Goal: Task Accomplishment & Management: Manage account settings

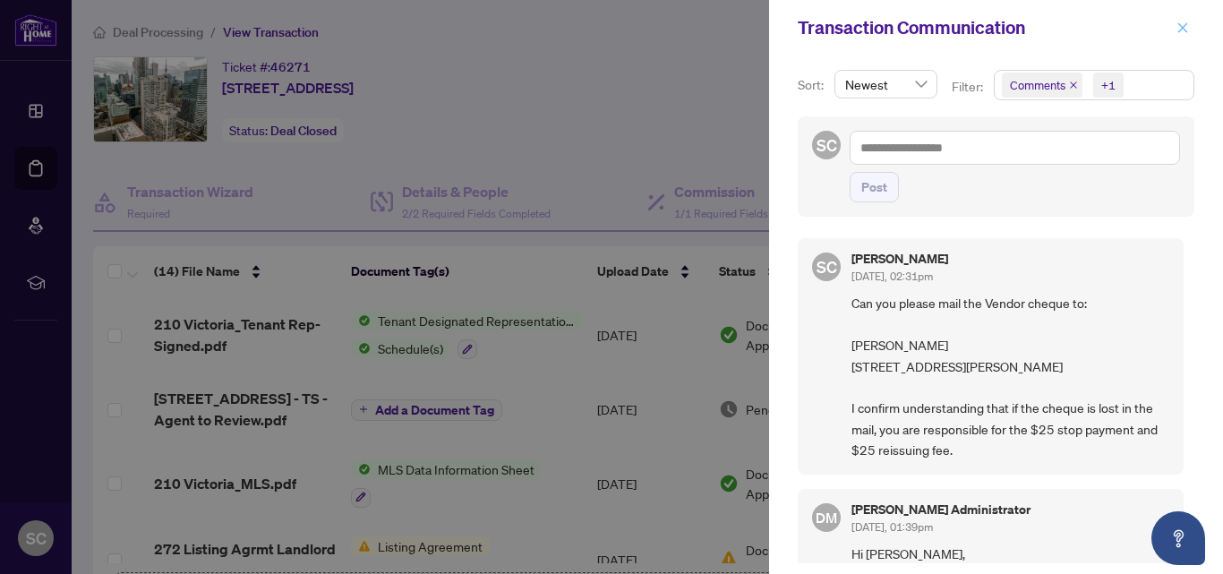
click at [1180, 31] on icon "close" at bounding box center [1183, 27] width 10 height 10
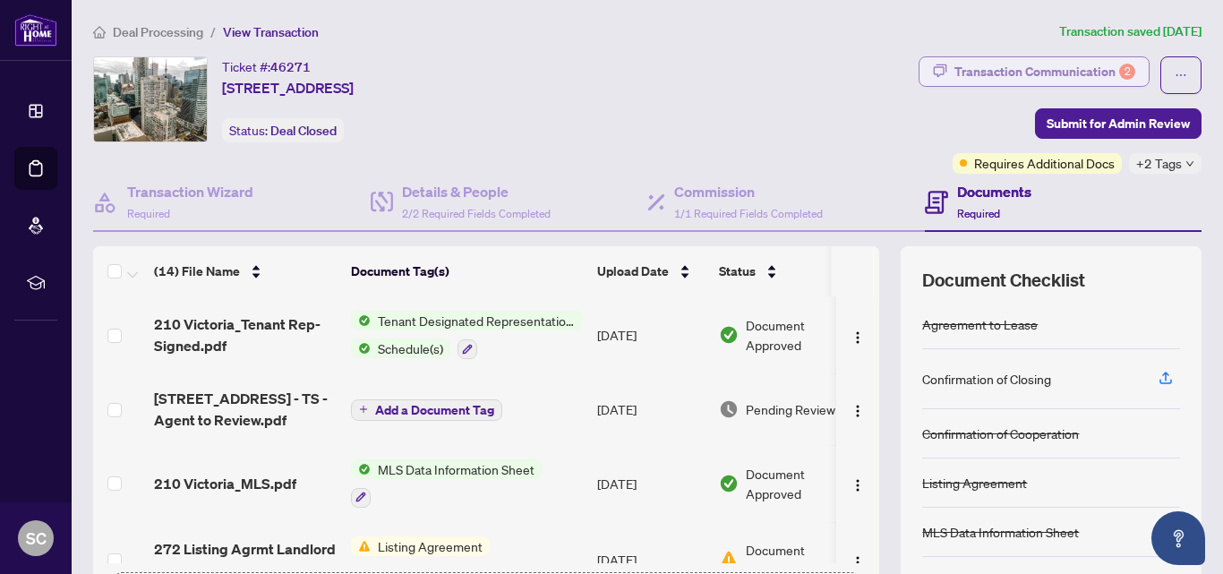
click at [954, 73] on div "Transaction Communication 2" at bounding box center [1044, 71] width 181 height 29
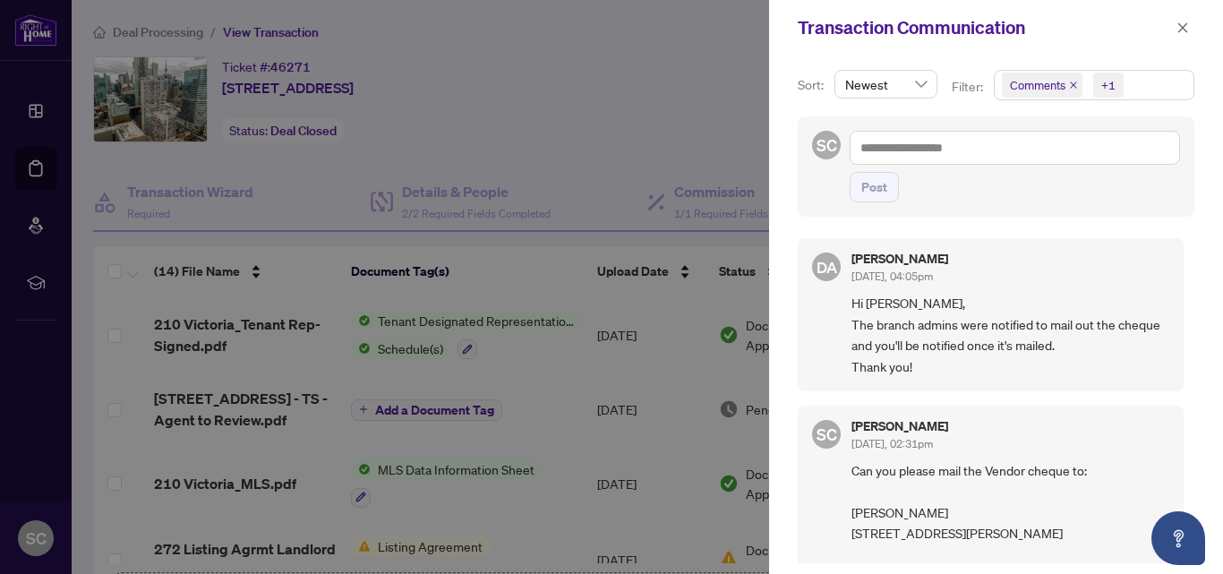
click at [676, 120] on div at bounding box center [611, 287] width 1223 height 574
click at [1177, 25] on icon "close" at bounding box center [1182, 27] width 13 height 13
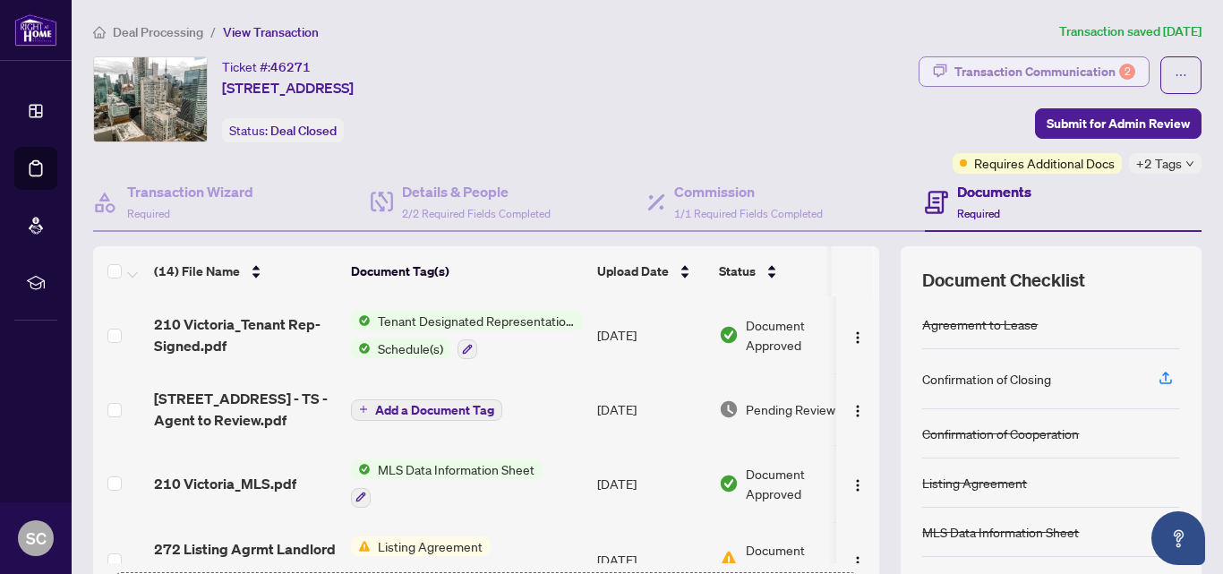
click at [1003, 68] on div "Transaction Communication 2" at bounding box center [1044, 71] width 181 height 29
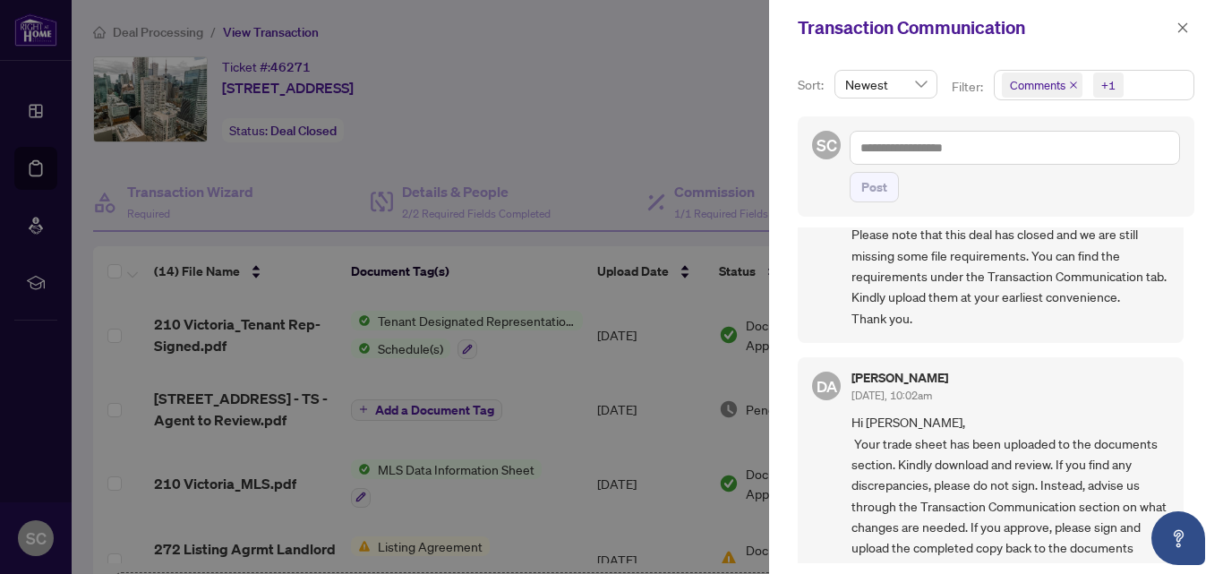
scroll to position [1480, 0]
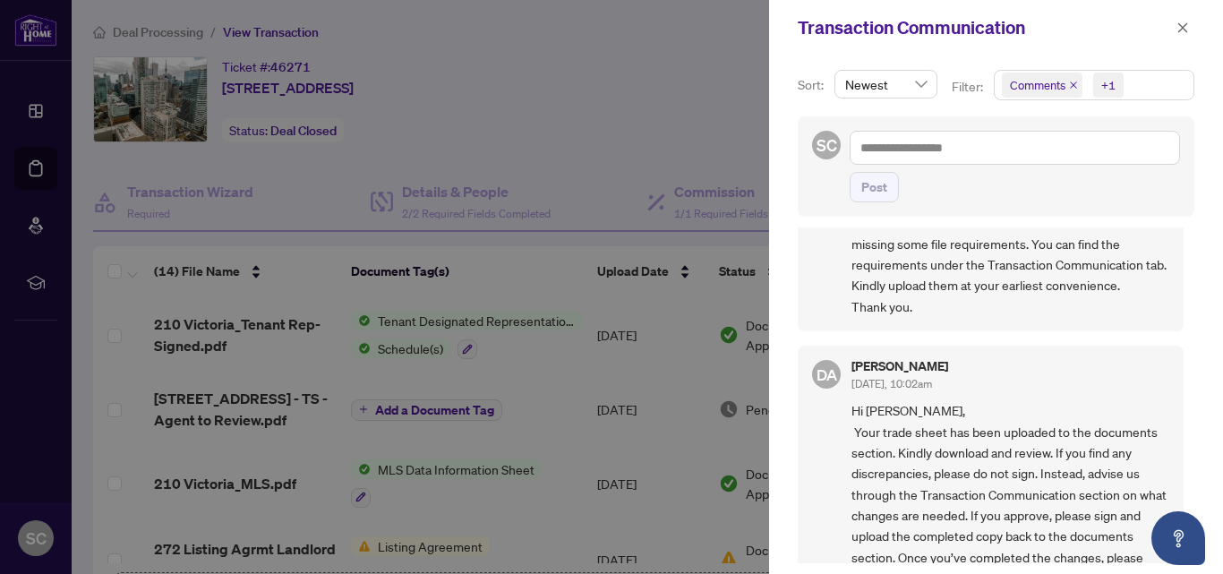
click at [912, 91] on span "Newest" at bounding box center [885, 84] width 81 height 27
click at [951, 94] on p "Filter:" at bounding box center [968, 87] width 34 height 20
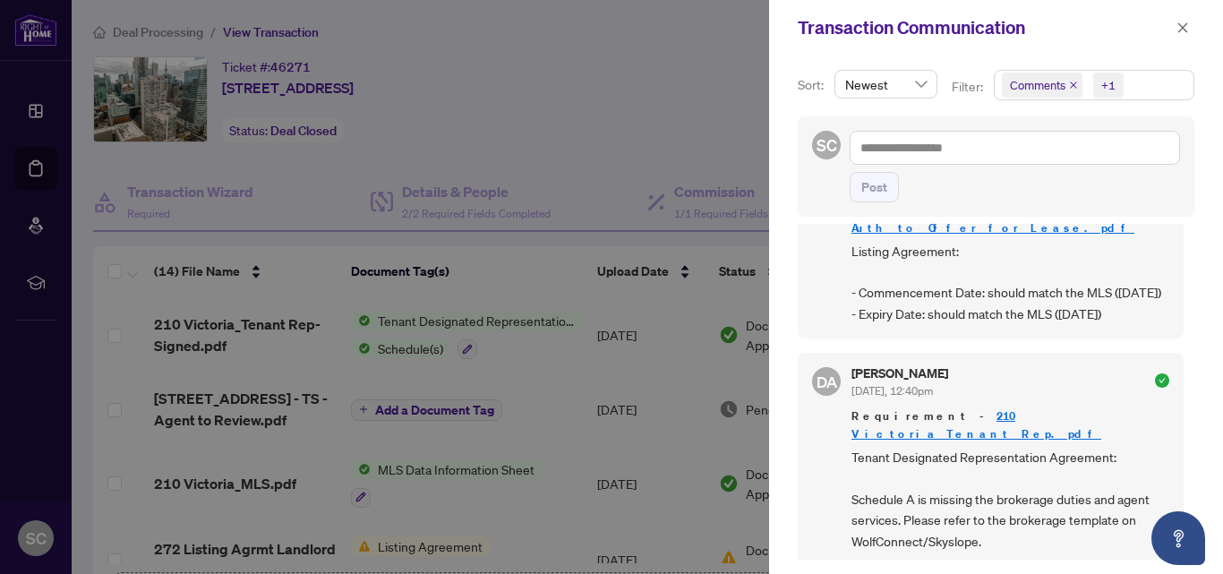
scroll to position [1965, 0]
click at [712, 98] on div at bounding box center [611, 287] width 1223 height 574
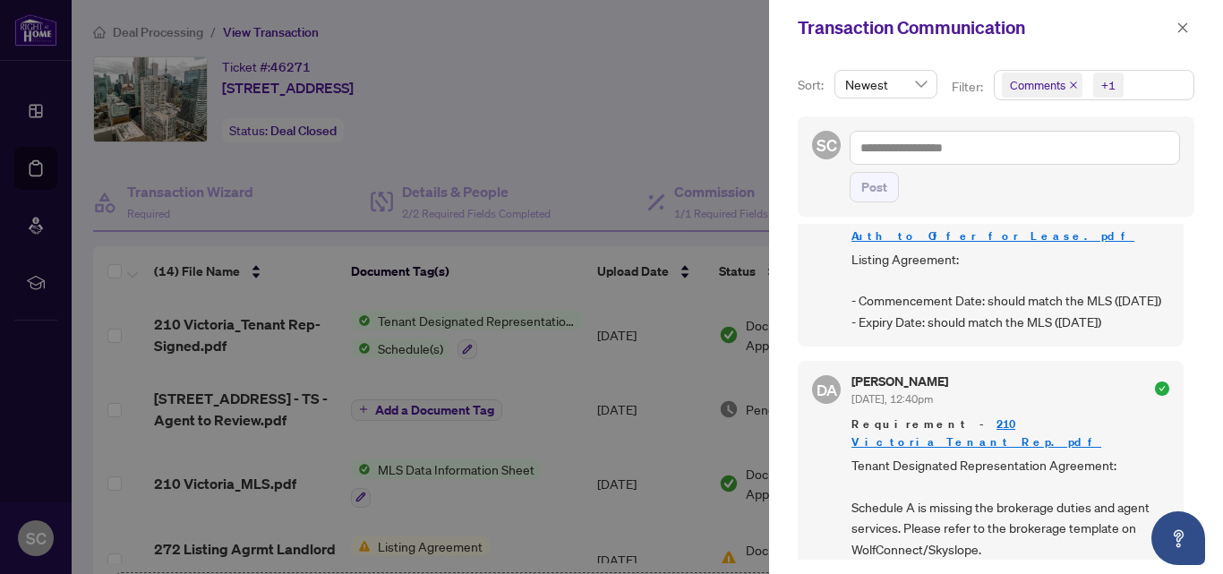
click at [975, 243] on link "272 Listing Agrmt Landlord Designated Rep Agrmt Auth to Offer for Lease.pdf" at bounding box center [1008, 217] width 315 height 51
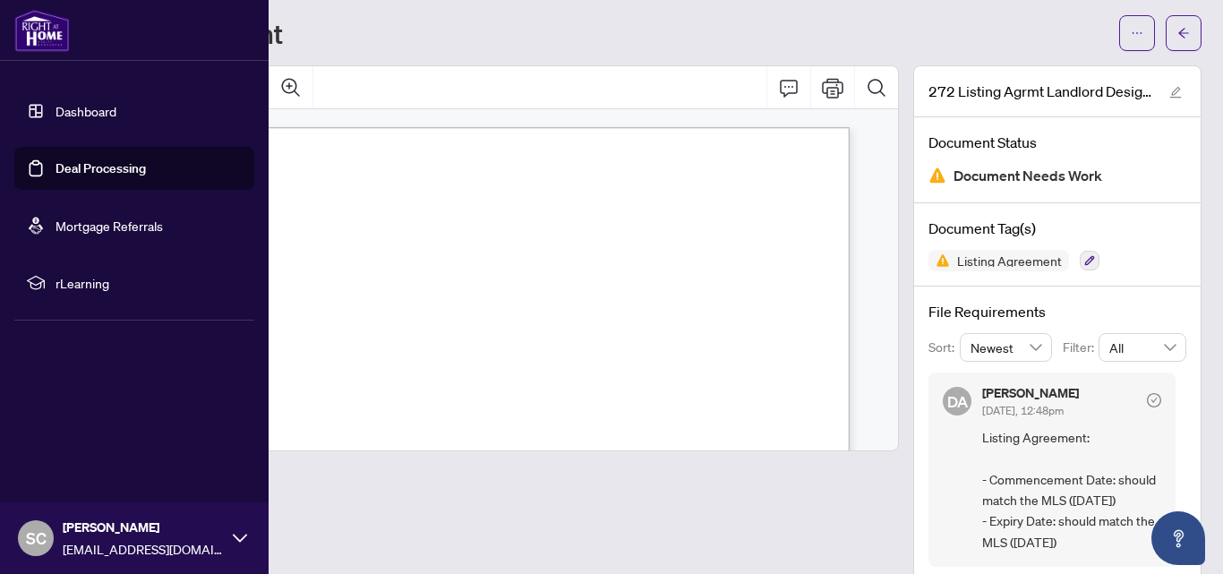
click at [117, 162] on link "Deal Processing" at bounding box center [100, 168] width 90 height 16
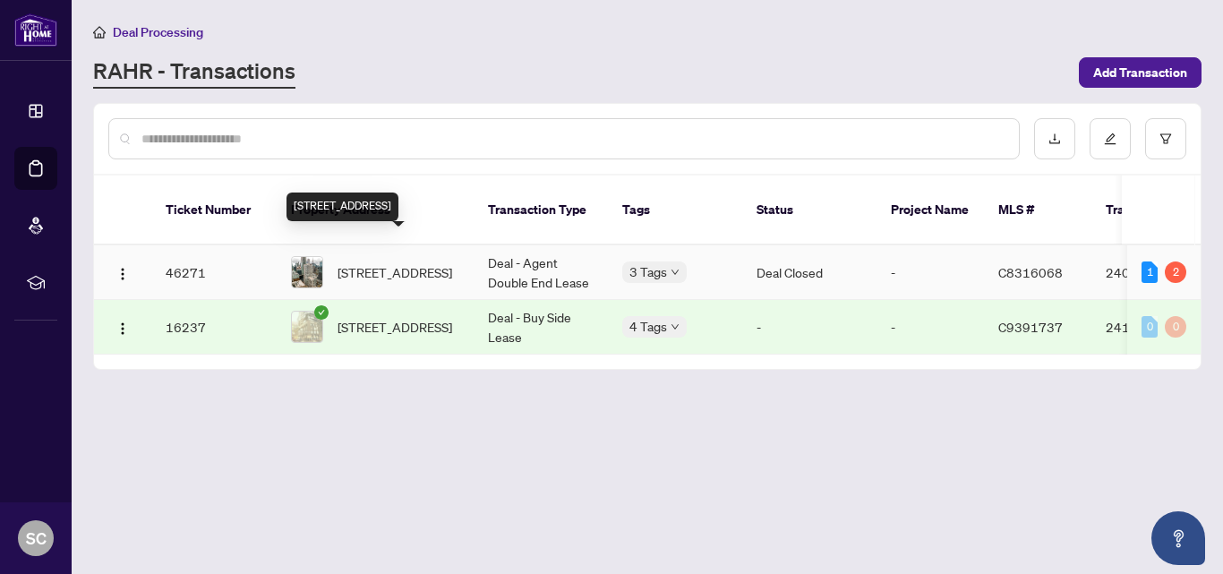
click at [366, 262] on span "[STREET_ADDRESS]" at bounding box center [394, 272] width 115 height 20
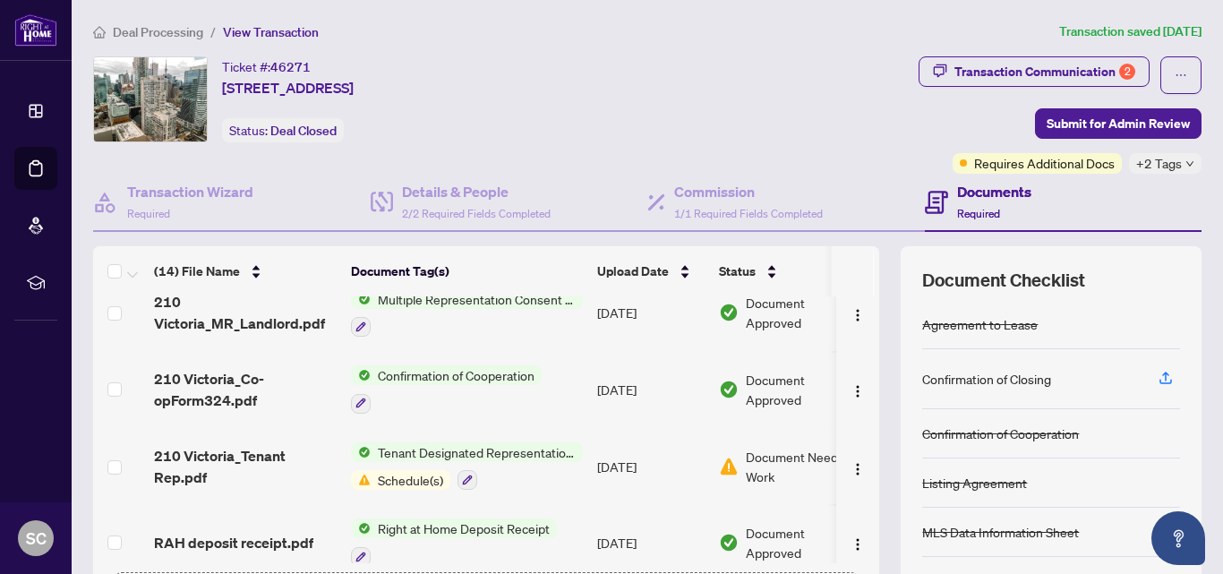
scroll to position [478, 0]
click at [474, 478] on button "button" at bounding box center [467, 479] width 20 height 20
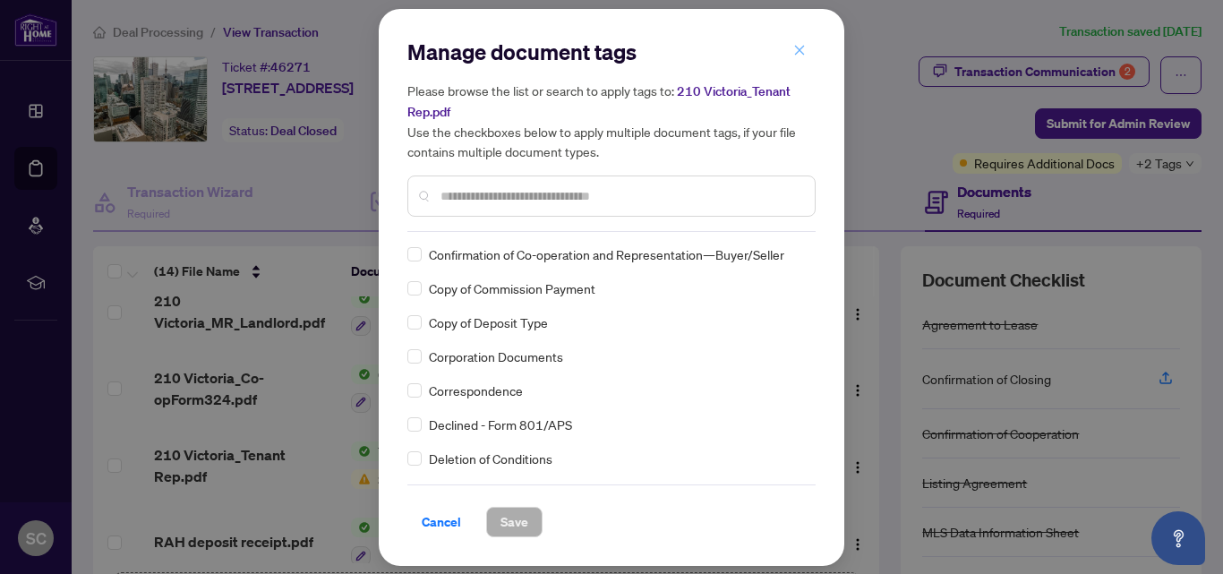
scroll to position [1465, 0]
click at [798, 49] on icon "close" at bounding box center [799, 50] width 13 height 13
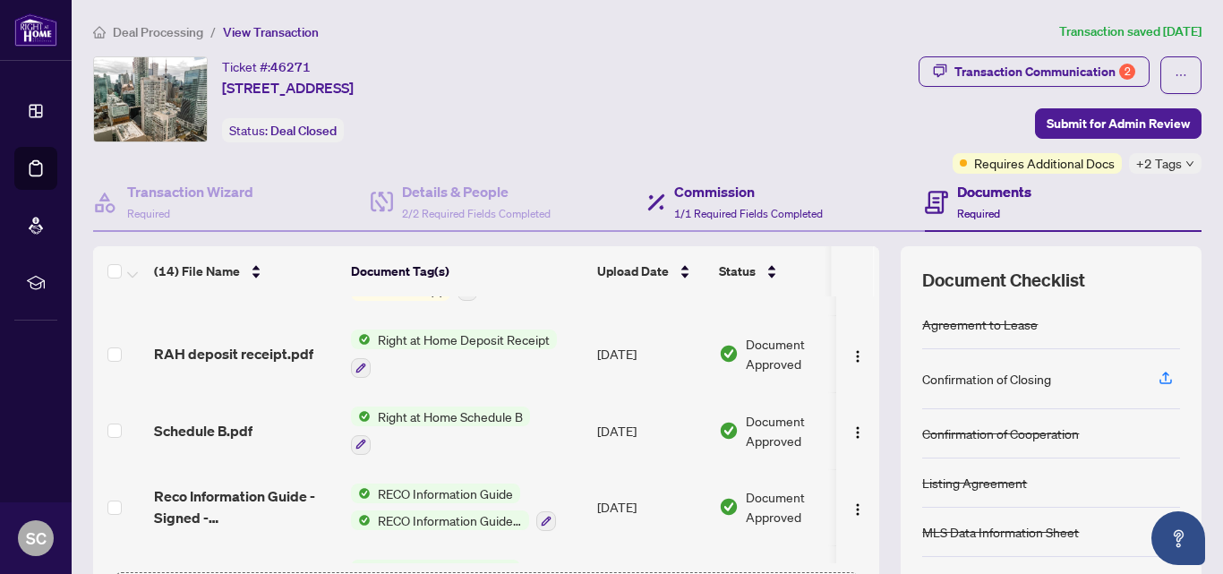
scroll to position [0, 0]
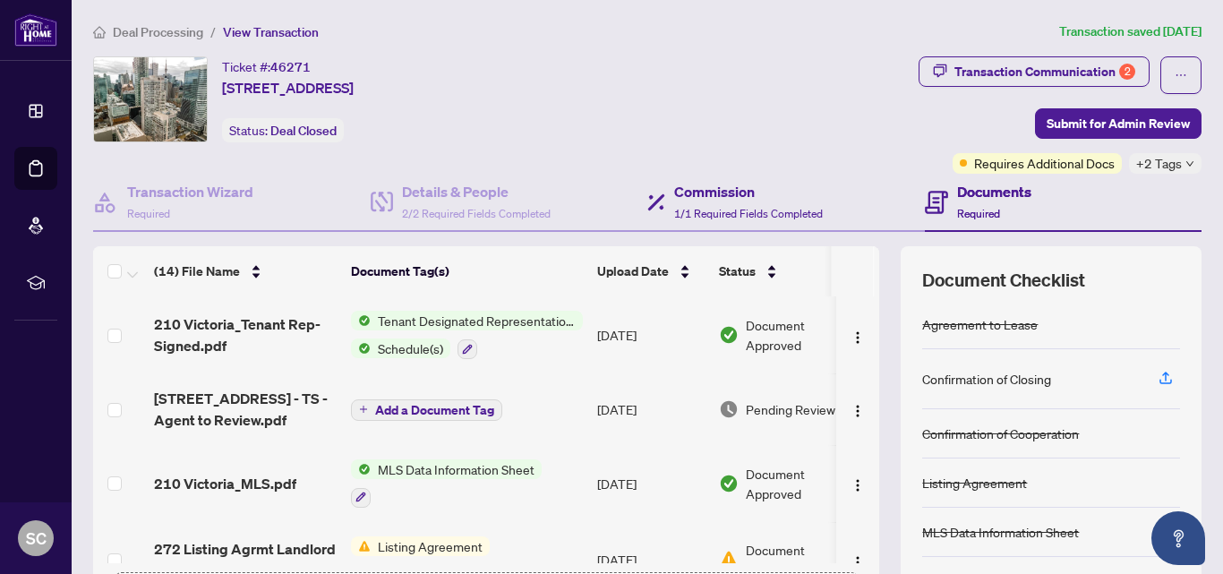
drag, startPoint x: 672, startPoint y: 487, endPoint x: 823, endPoint y: 186, distance: 336.3
click at [823, 186] on div "Transaction Wizard Required Details & People 2/2 Required Fields Completed Comm…" at bounding box center [647, 411] width 1108 height 475
click at [875, 110] on div "Transaction Communication 2 Submit for Admin Review Requires Additional Docs +2…" at bounding box center [921, 114] width 562 height 117
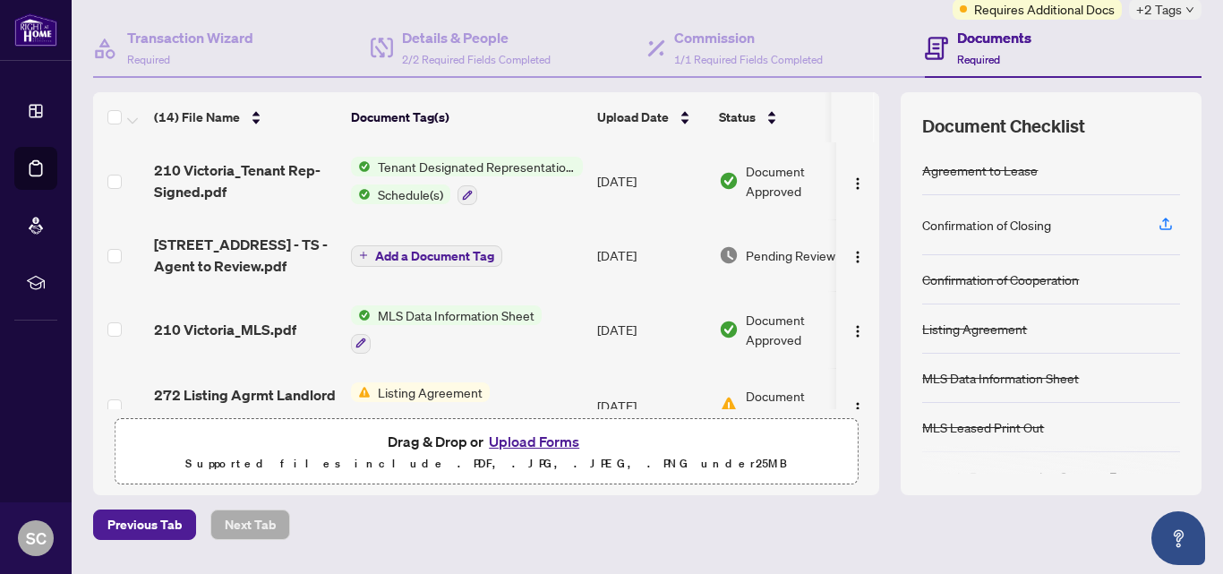
scroll to position [156, 0]
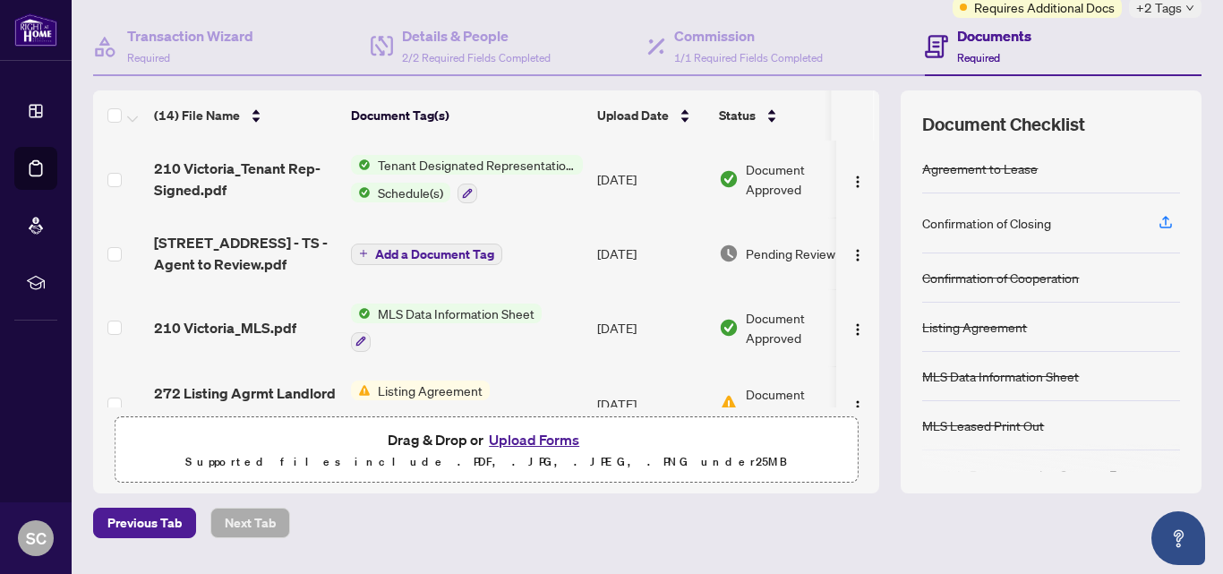
click at [514, 440] on button "Upload Forms" at bounding box center [533, 439] width 101 height 23
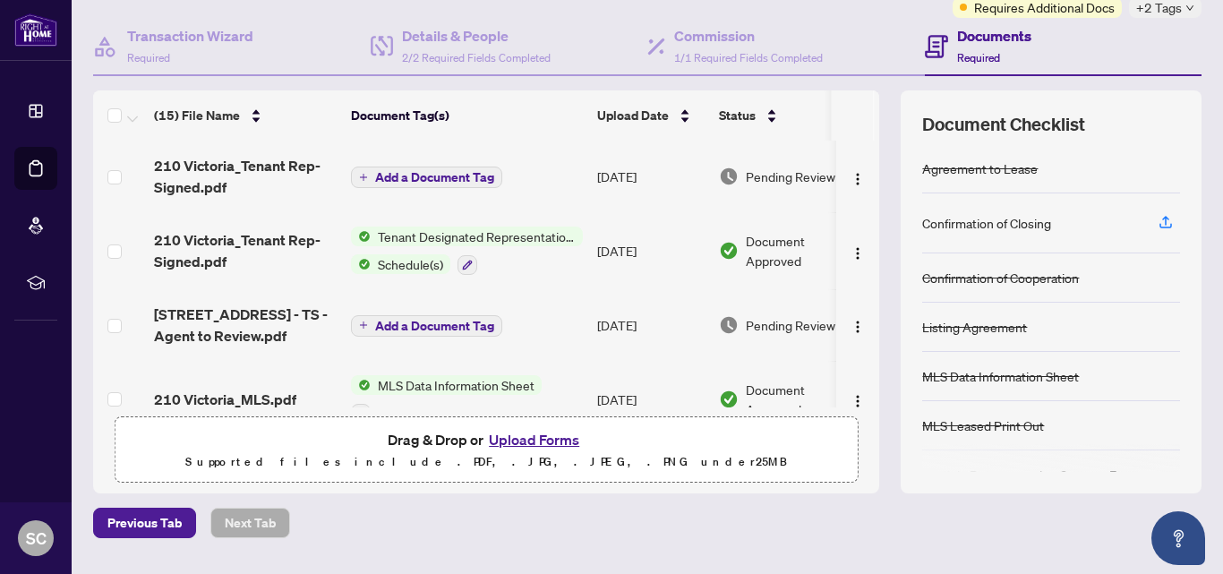
scroll to position [0, 0]
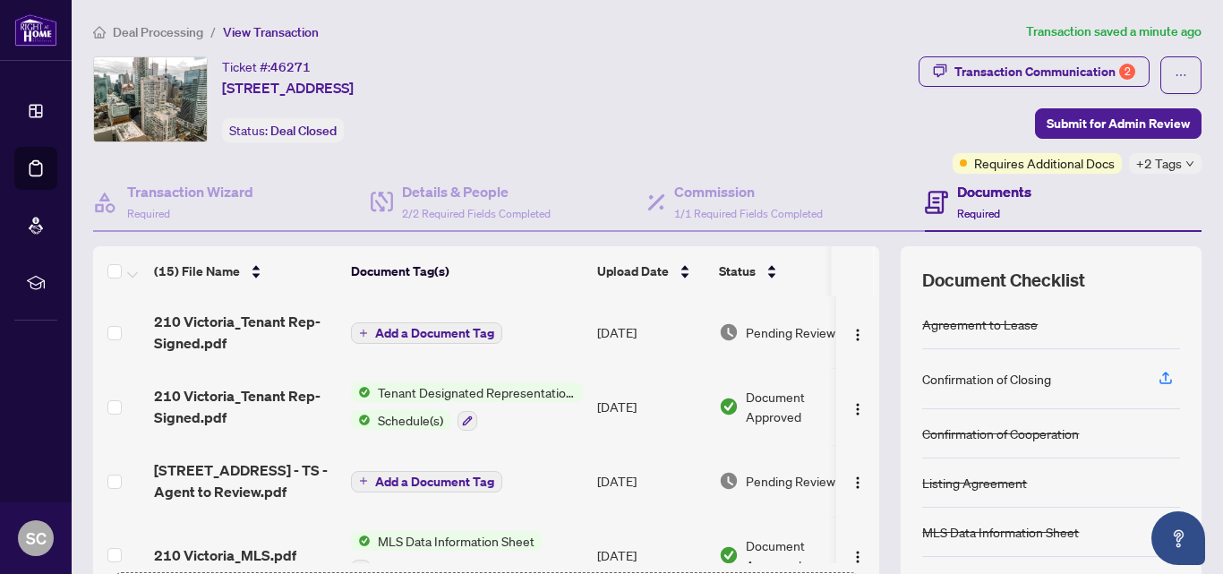
click at [969, 186] on h4 "Documents" at bounding box center [994, 191] width 74 height 21
click at [963, 194] on h4 "Documents" at bounding box center [994, 191] width 74 height 21
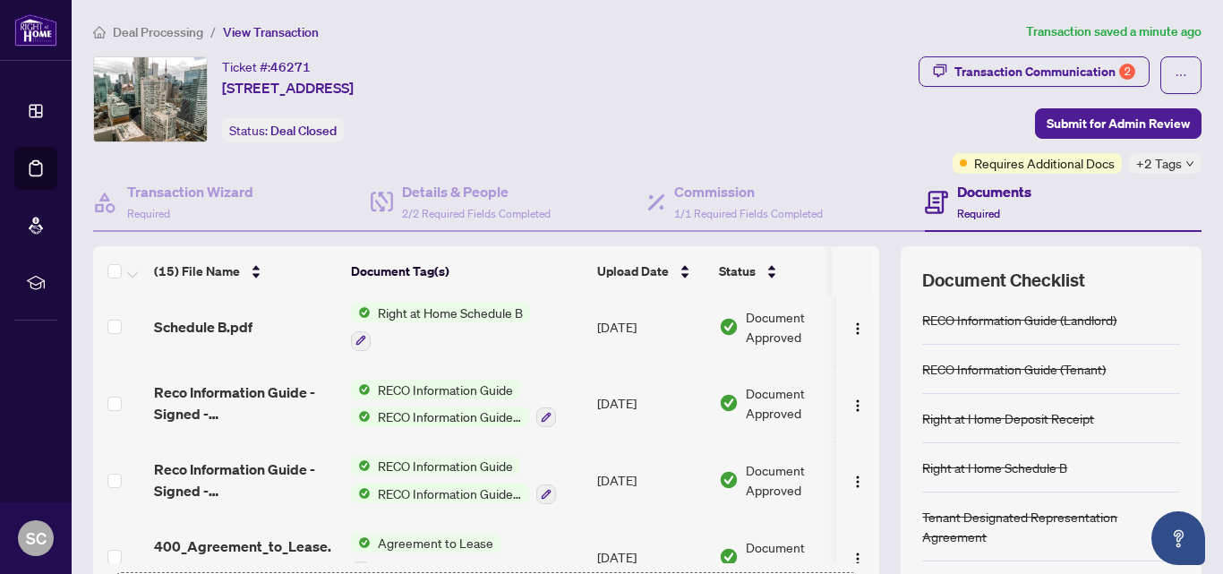
scroll to position [875, 0]
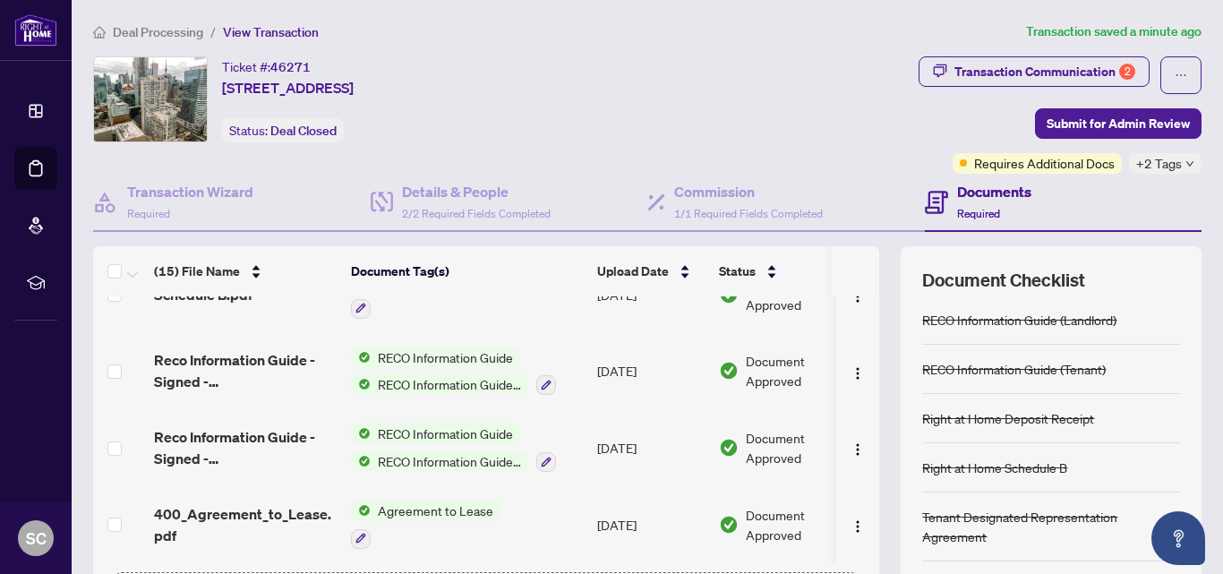
click at [1147, 165] on span "+2 Tags" at bounding box center [1159, 163] width 46 height 21
click at [830, 116] on div "Transaction Communication 2 Submit for Admin Review Requires Additional Docs +2…" at bounding box center [921, 114] width 562 height 117
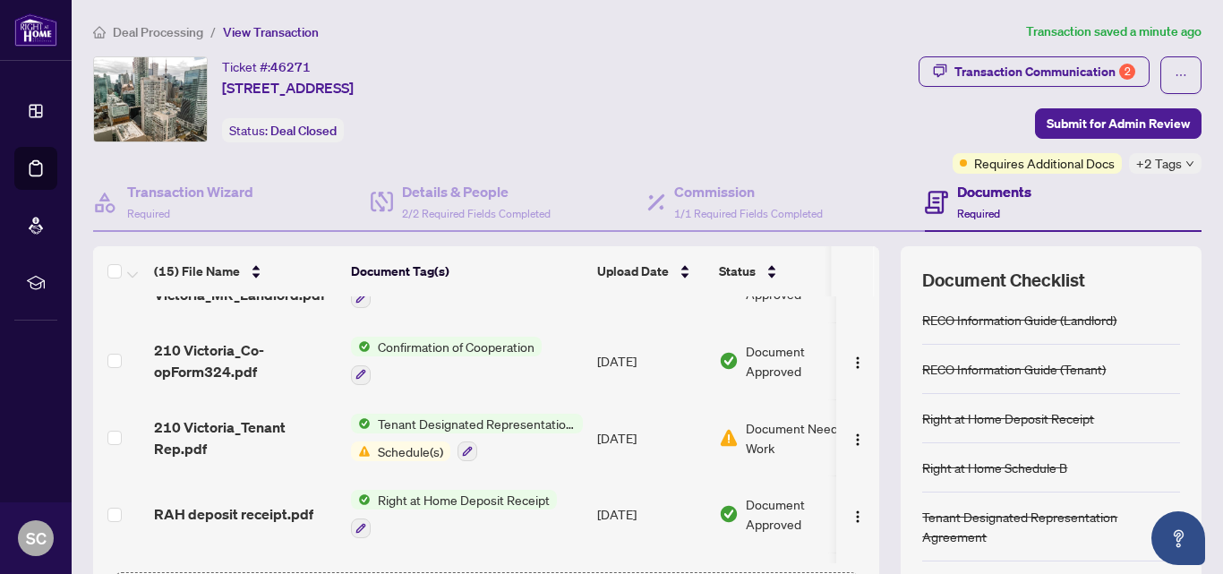
scroll to position [576, 0]
click at [850, 437] on img "button" at bounding box center [857, 440] width 14 height 14
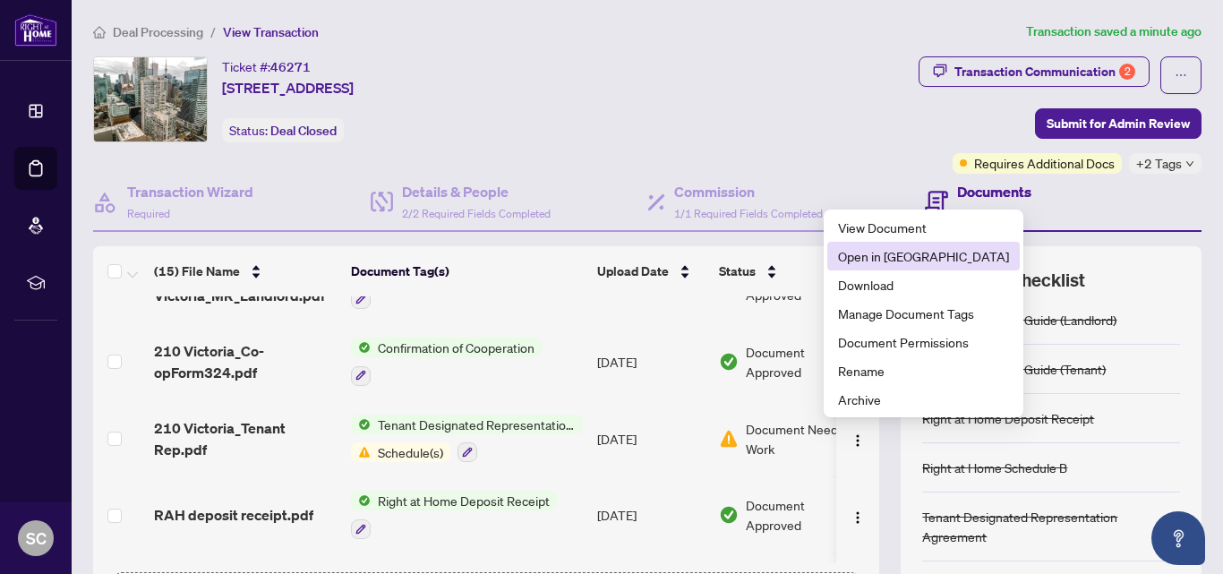
click at [872, 258] on span "Open in New Tab" at bounding box center [923, 256] width 171 height 20
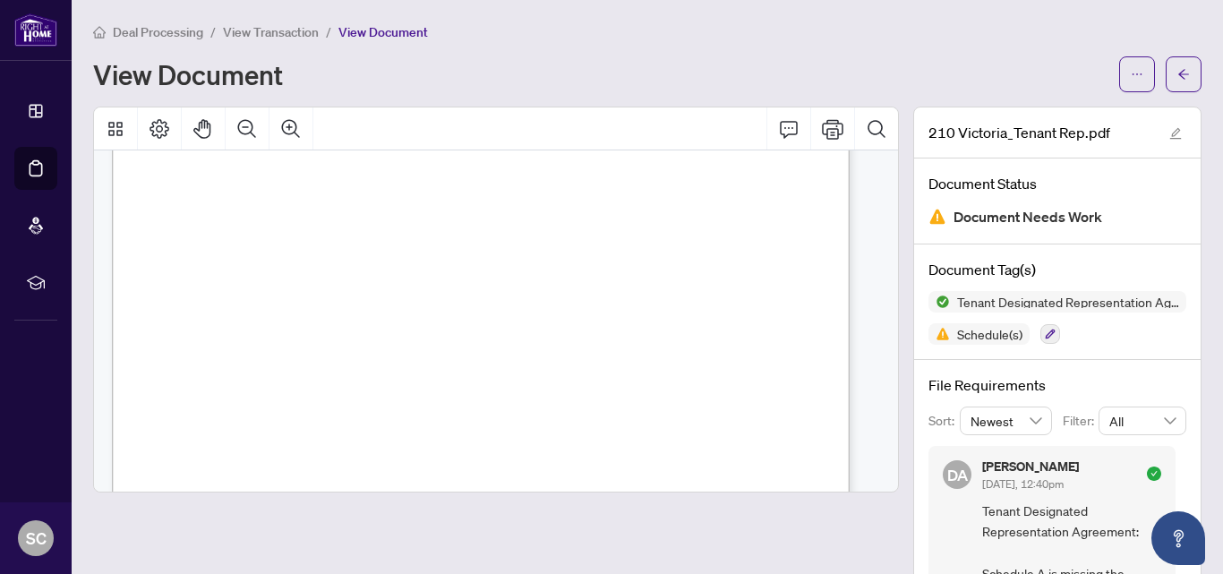
scroll to position [3585, 0]
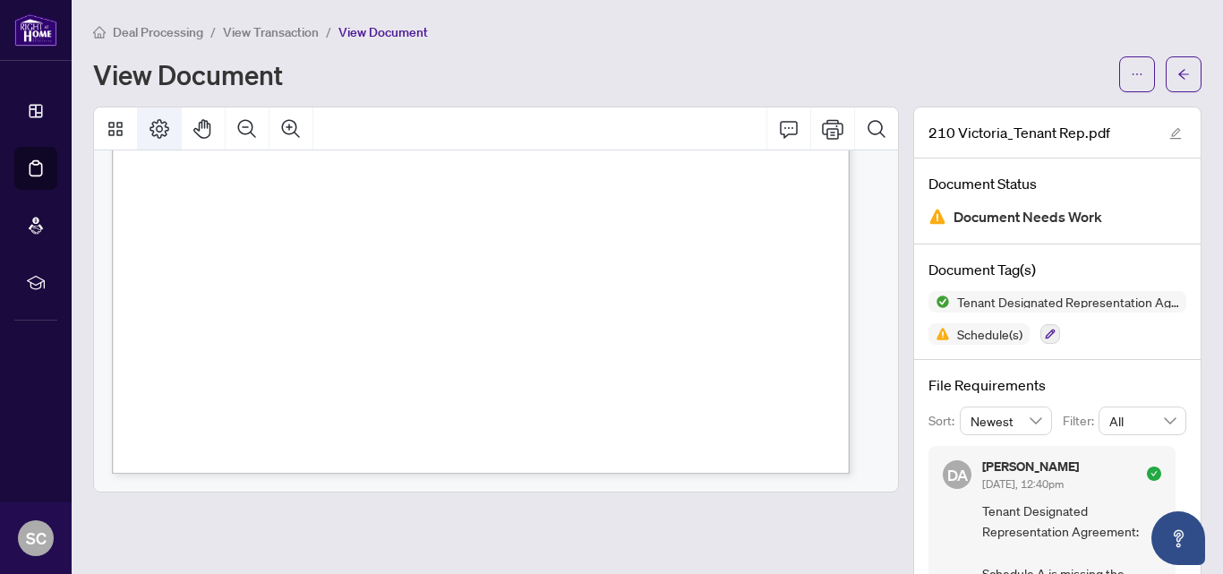
click at [157, 127] on icon "Page Layout" at bounding box center [159, 129] width 20 height 20
click at [1169, 136] on icon "edit" at bounding box center [1175, 133] width 13 height 13
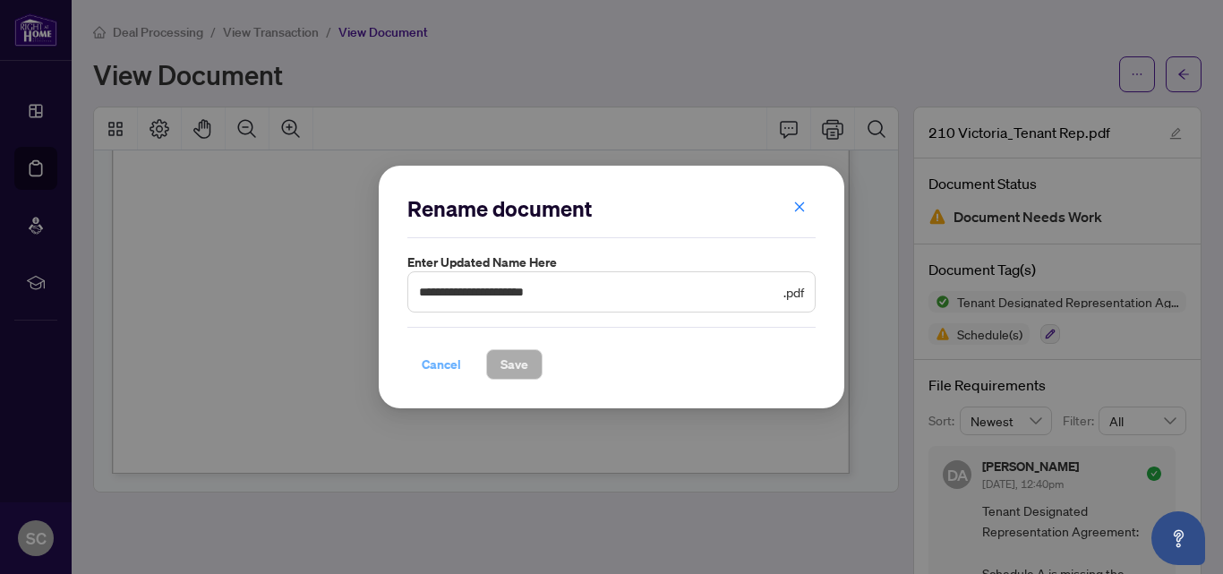
click at [446, 366] on span "Cancel" at bounding box center [441, 364] width 39 height 29
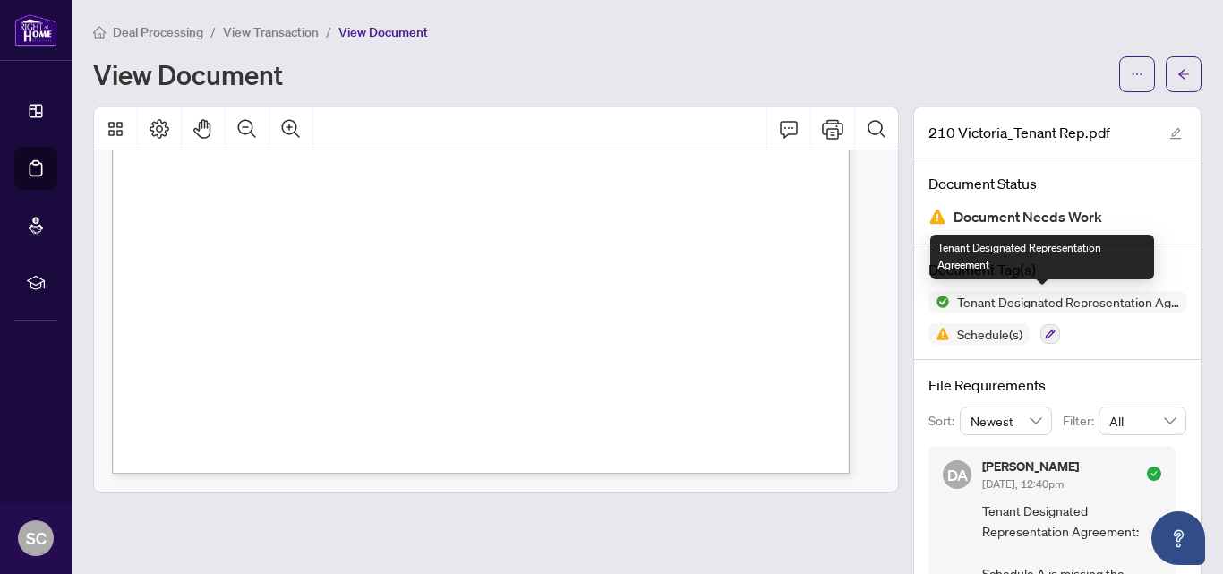
scroll to position [132, 0]
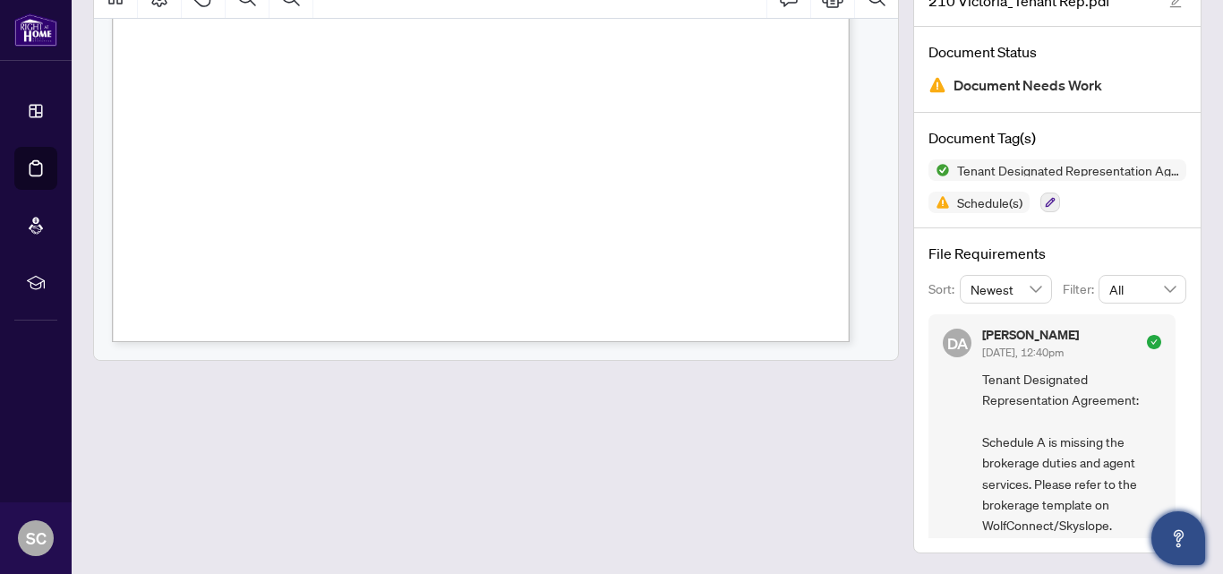
click at [1174, 531] on icon "Open asap" at bounding box center [1178, 538] width 22 height 22
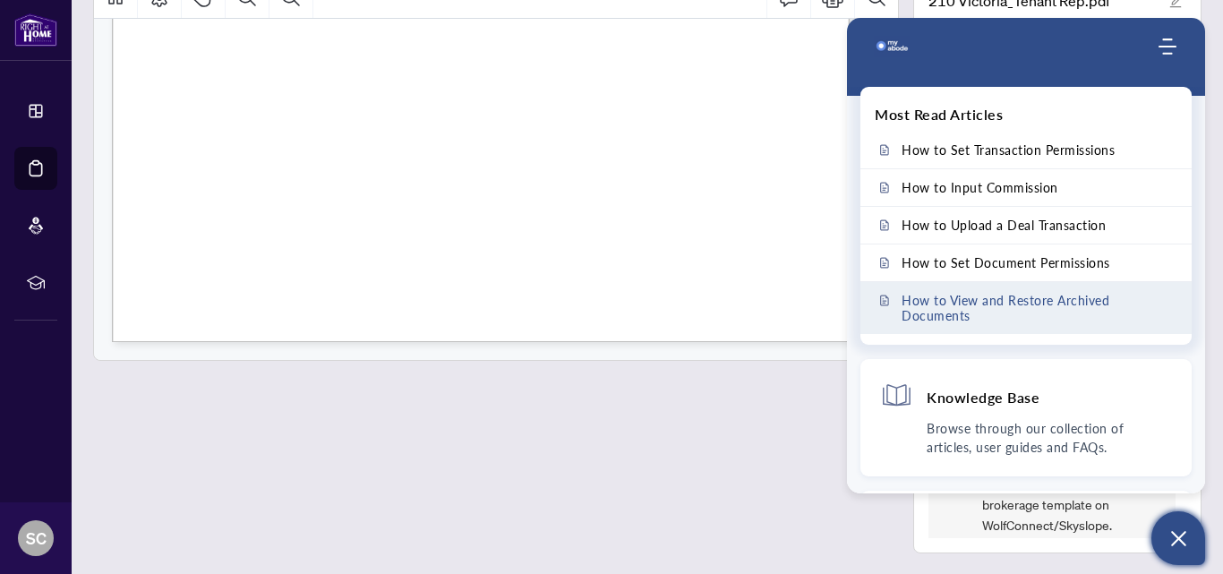
scroll to position [0, 0]
click at [986, 310] on span "How to View and Restore Archived Documents" at bounding box center [1036, 308] width 270 height 30
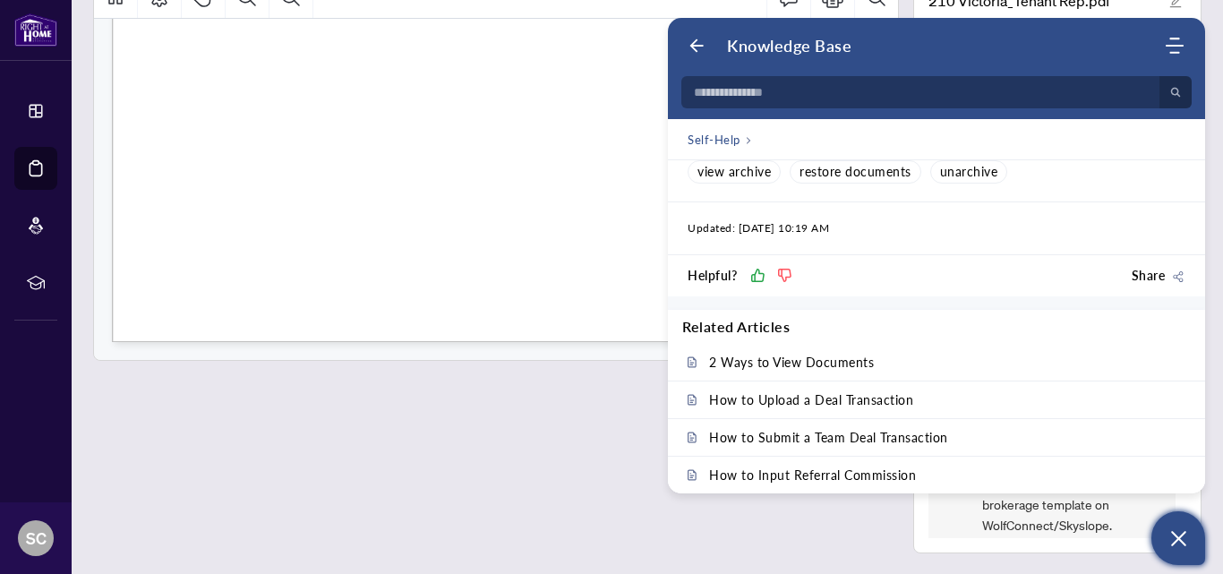
scroll to position [609, 0]
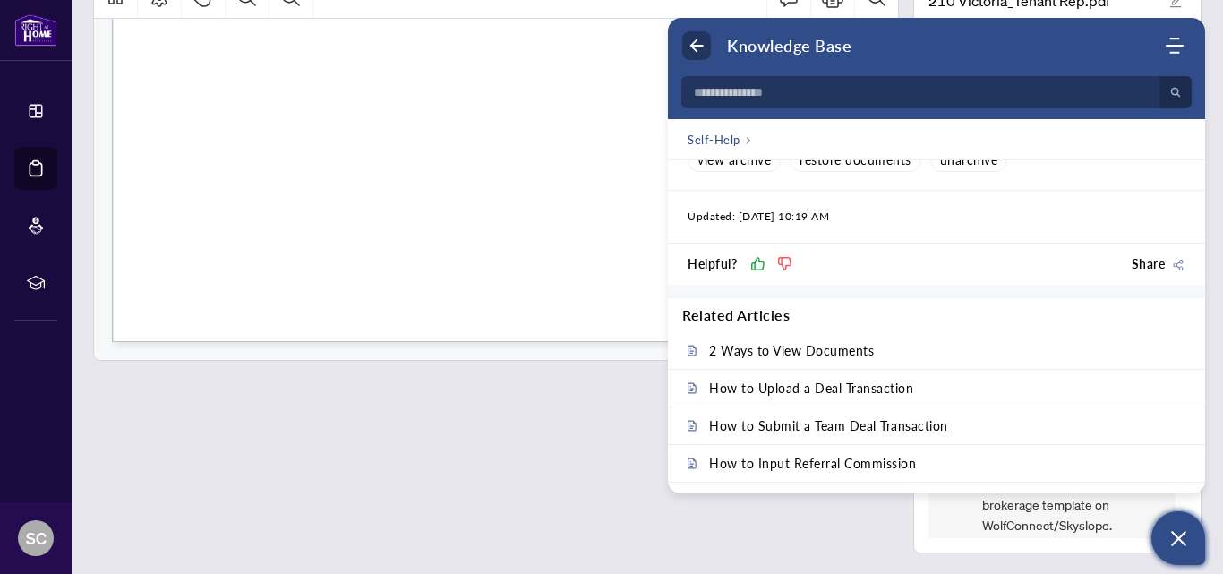
click at [698, 46] on use "Back" at bounding box center [696, 45] width 13 height 13
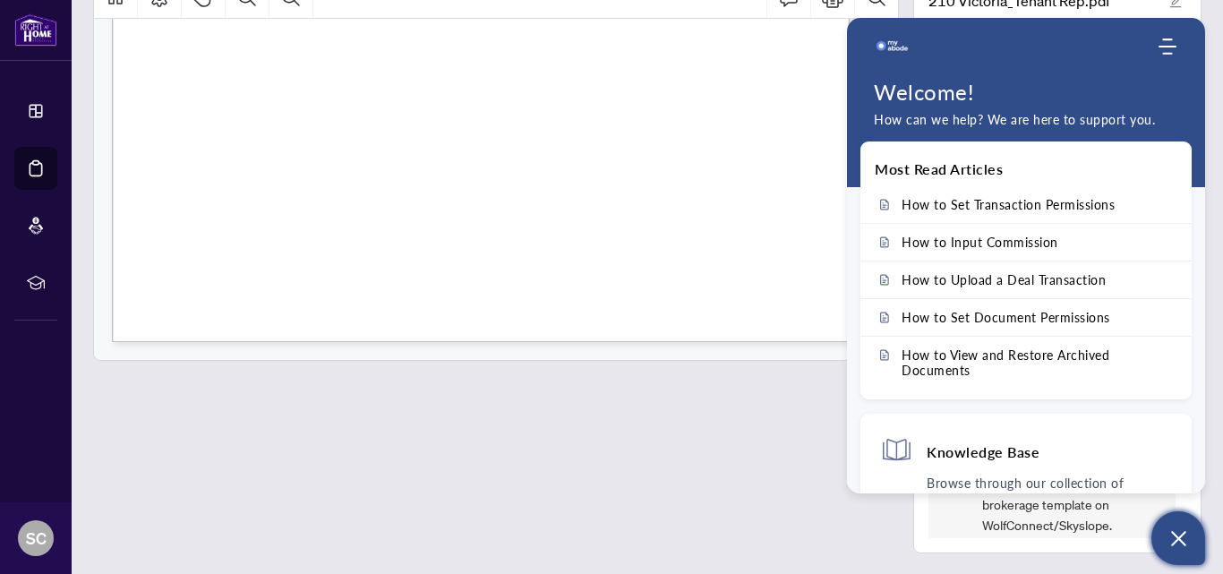
click at [695, 448] on div at bounding box center [496, 264] width 806 height 578
click at [1169, 50] on icon "Modules Menu" at bounding box center [1167, 47] width 18 height 18
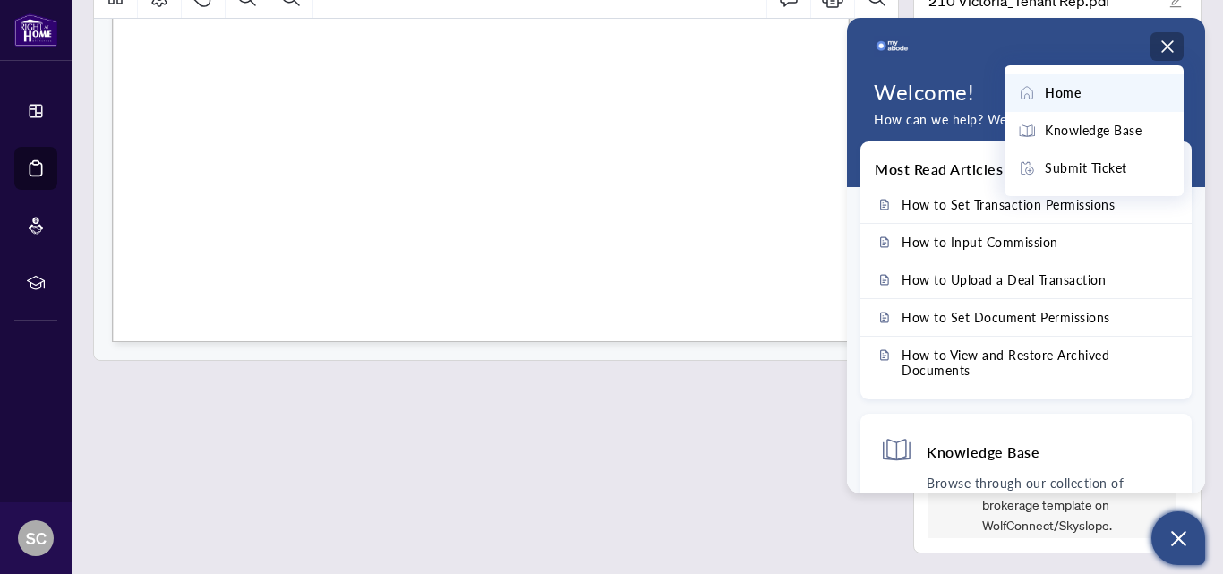
click at [1091, 92] on div "Home" at bounding box center [1094, 93] width 152 height 20
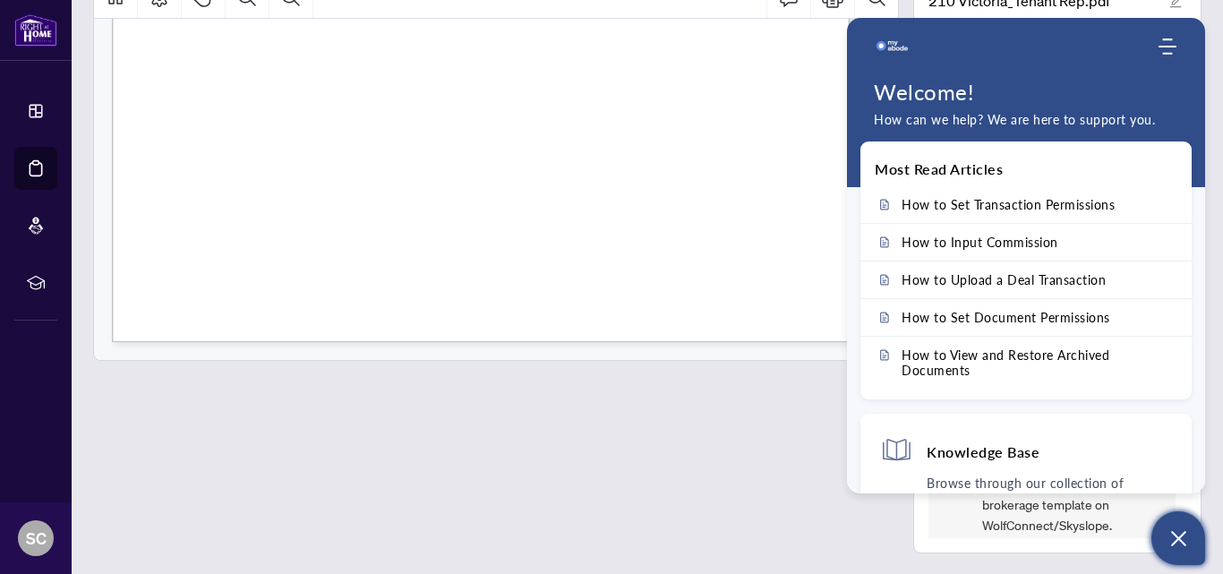
click at [1173, 533] on icon "Open asap" at bounding box center [1178, 538] width 15 height 15
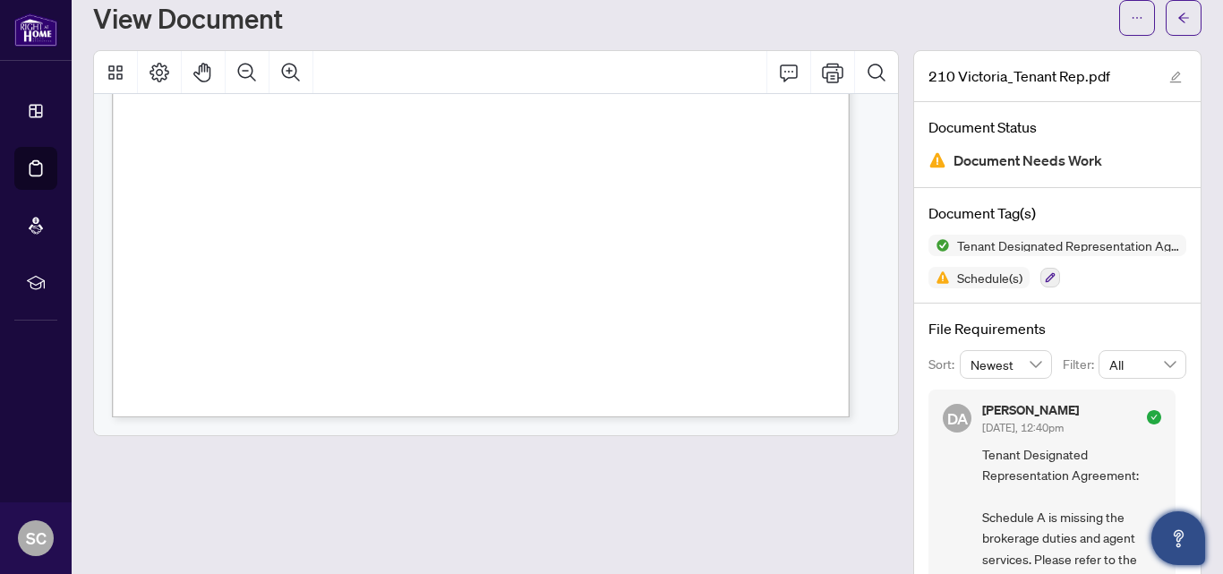
scroll to position [0, 0]
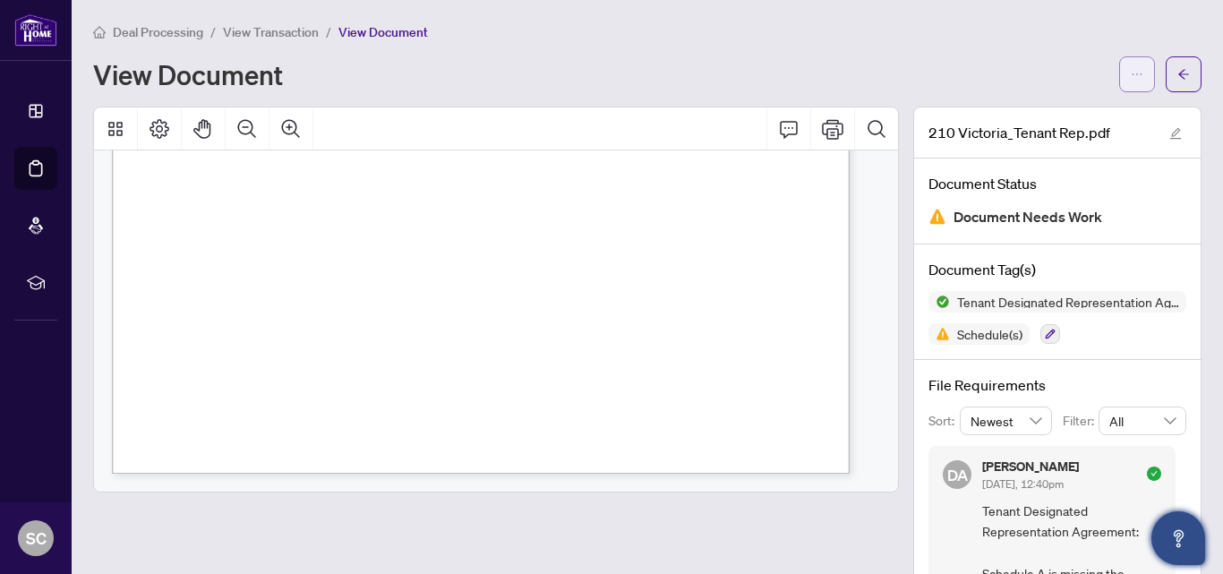
click at [1119, 68] on button "button" at bounding box center [1137, 74] width 36 height 36
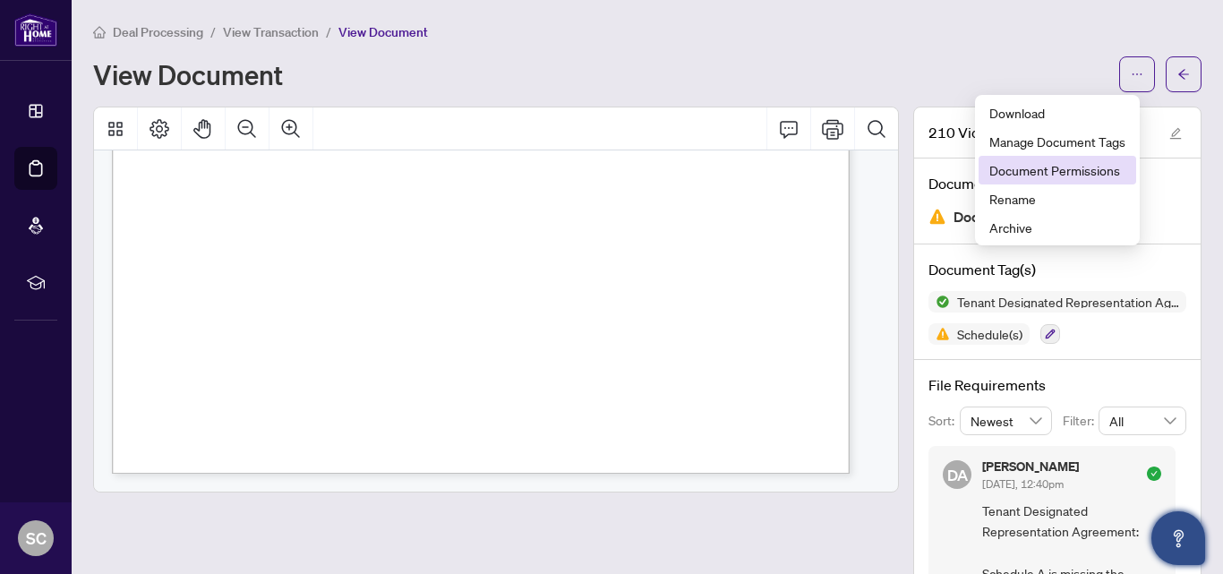
click at [1018, 171] on span "Document Permissions" at bounding box center [1057, 170] width 136 height 20
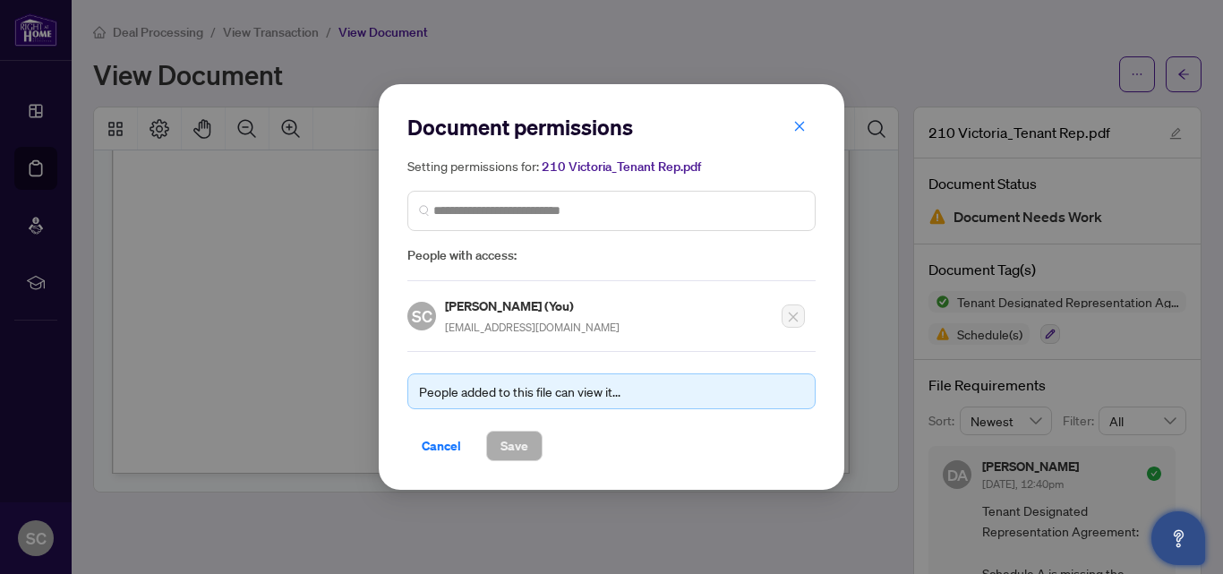
click at [490, 388] on div "People added to this file can view it..." at bounding box center [611, 391] width 385 height 20
click at [445, 446] on span "Cancel" at bounding box center [441, 445] width 39 height 29
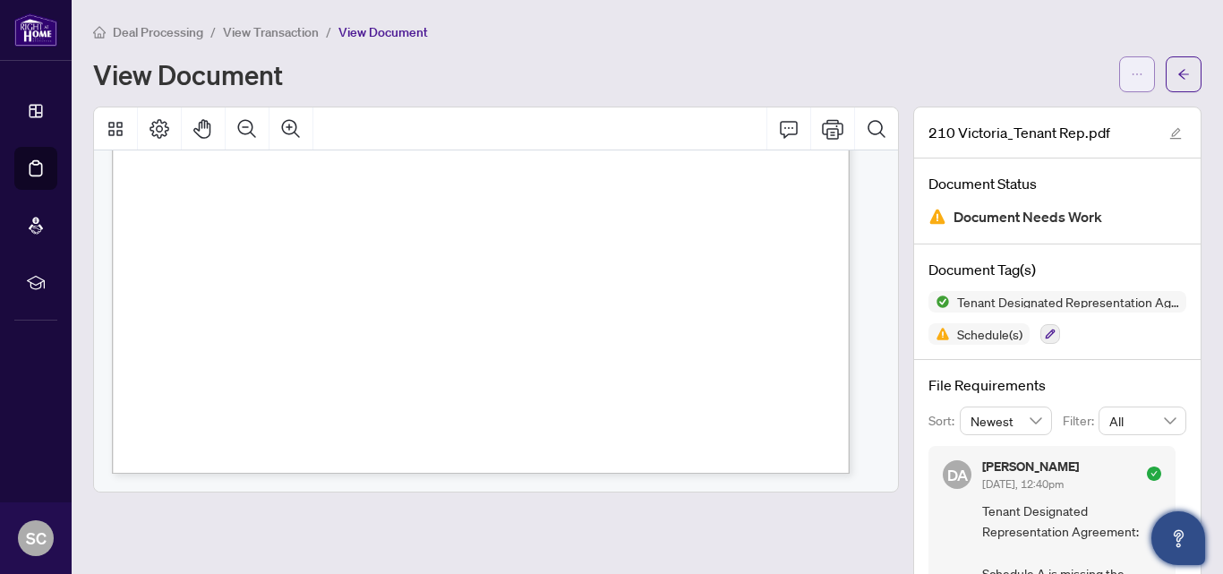
click at [1131, 84] on span "button" at bounding box center [1137, 74] width 13 height 29
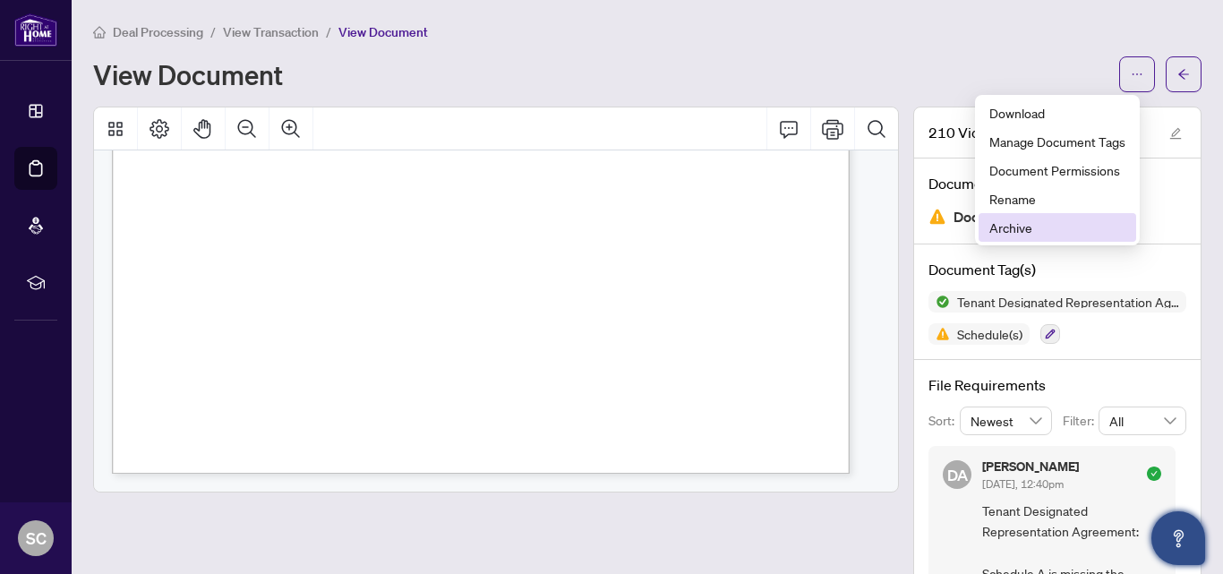
click at [1008, 231] on span "Archive" at bounding box center [1057, 228] width 136 height 20
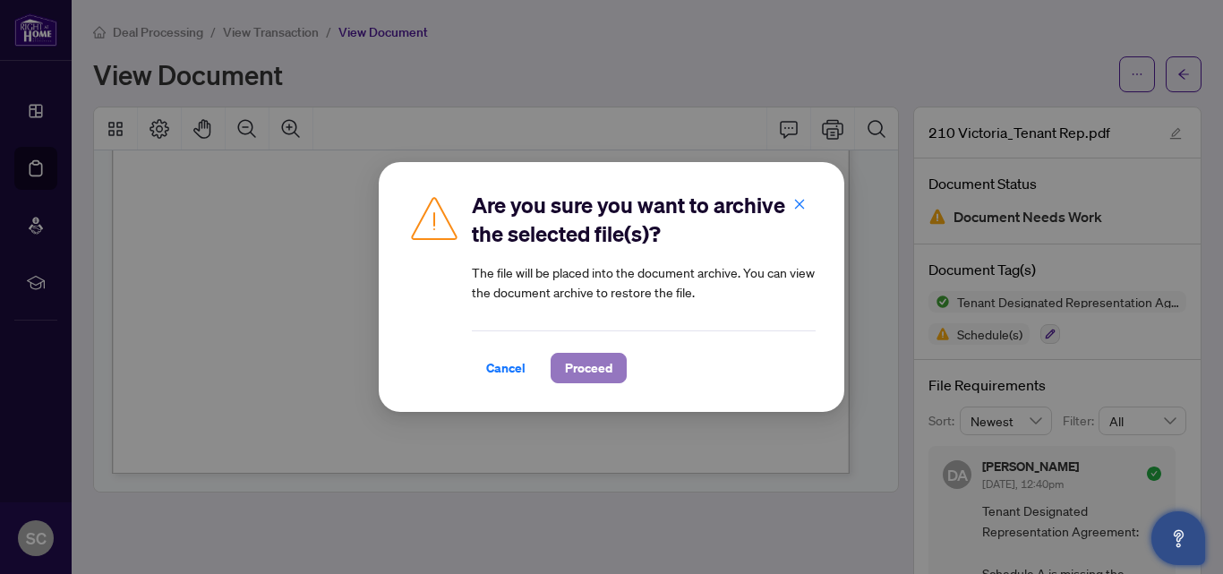
click at [590, 371] on span "Proceed" at bounding box center [588, 368] width 47 height 29
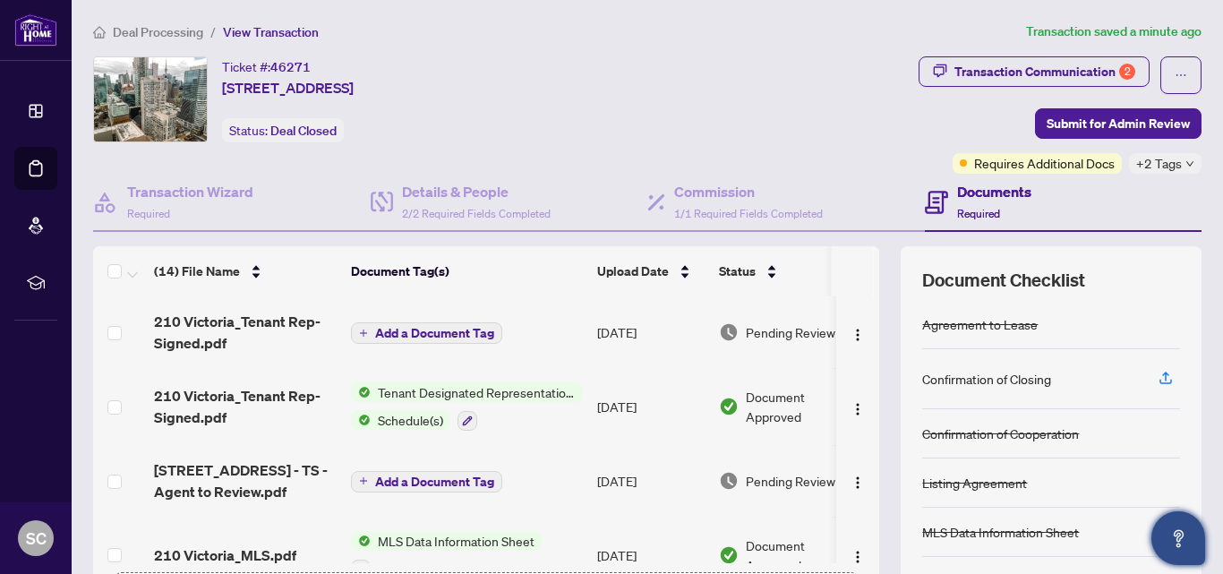
click at [425, 329] on span "Add a Document Tag" at bounding box center [434, 333] width 119 height 13
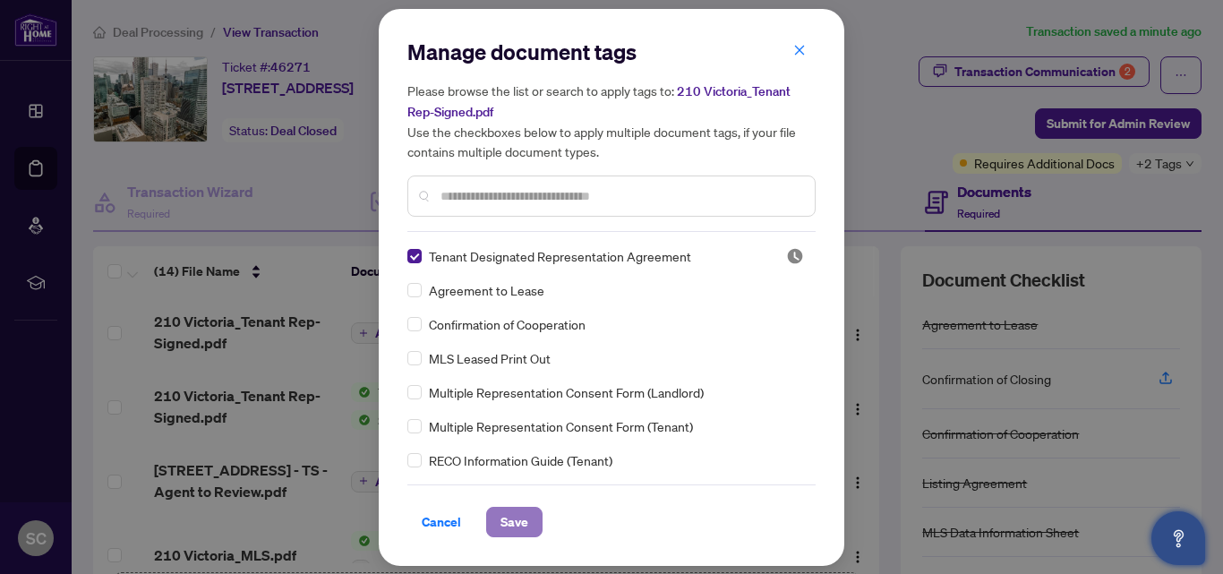
click at [515, 525] on span "Save" at bounding box center [514, 522] width 28 height 29
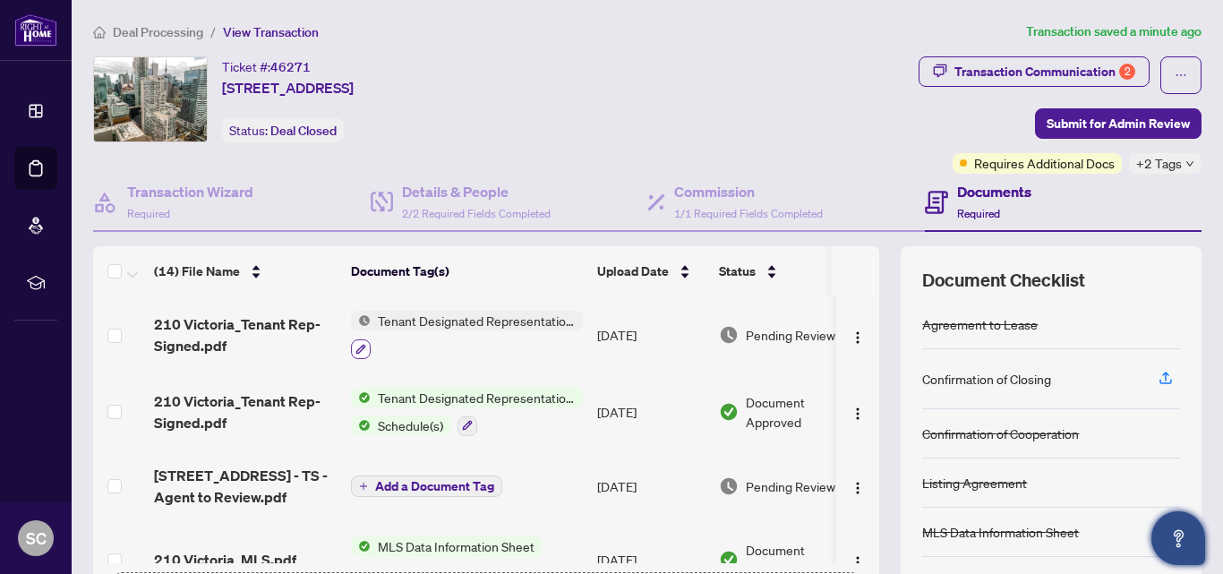
click at [358, 350] on icon "button" at bounding box center [360, 349] width 11 height 11
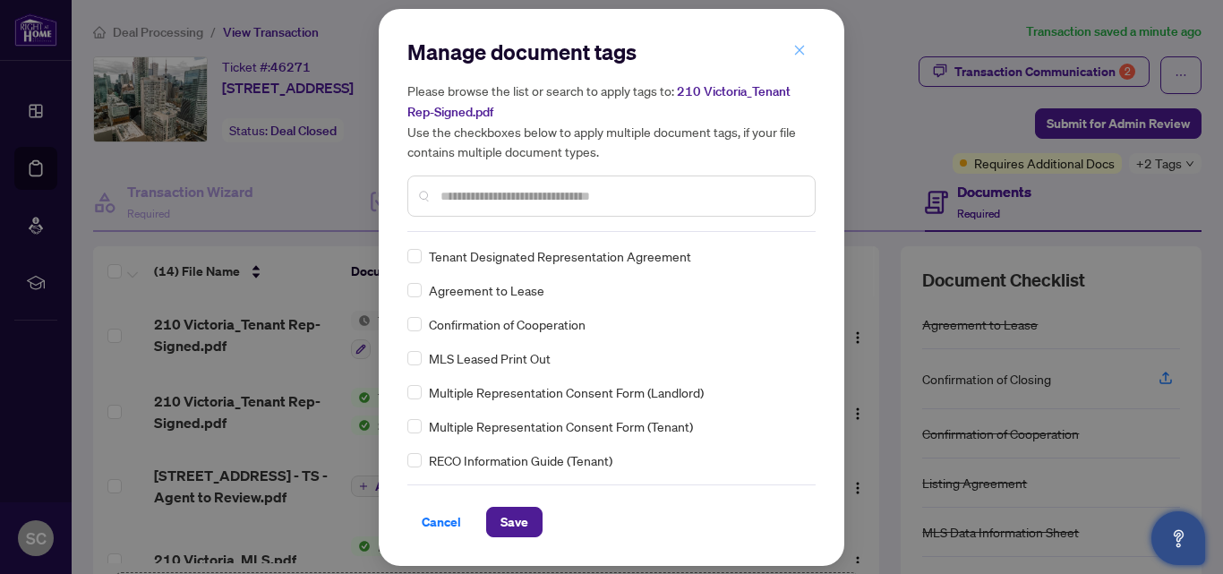
click at [797, 50] on icon "close" at bounding box center [800, 51] width 10 height 10
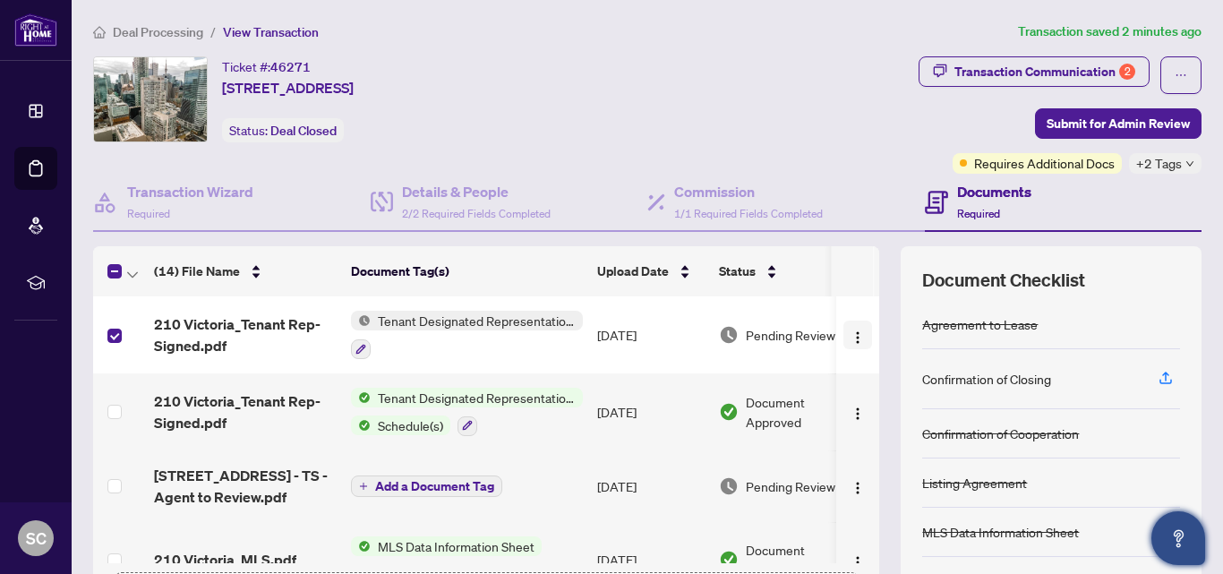
click at [850, 343] on img "button" at bounding box center [857, 337] width 14 height 14
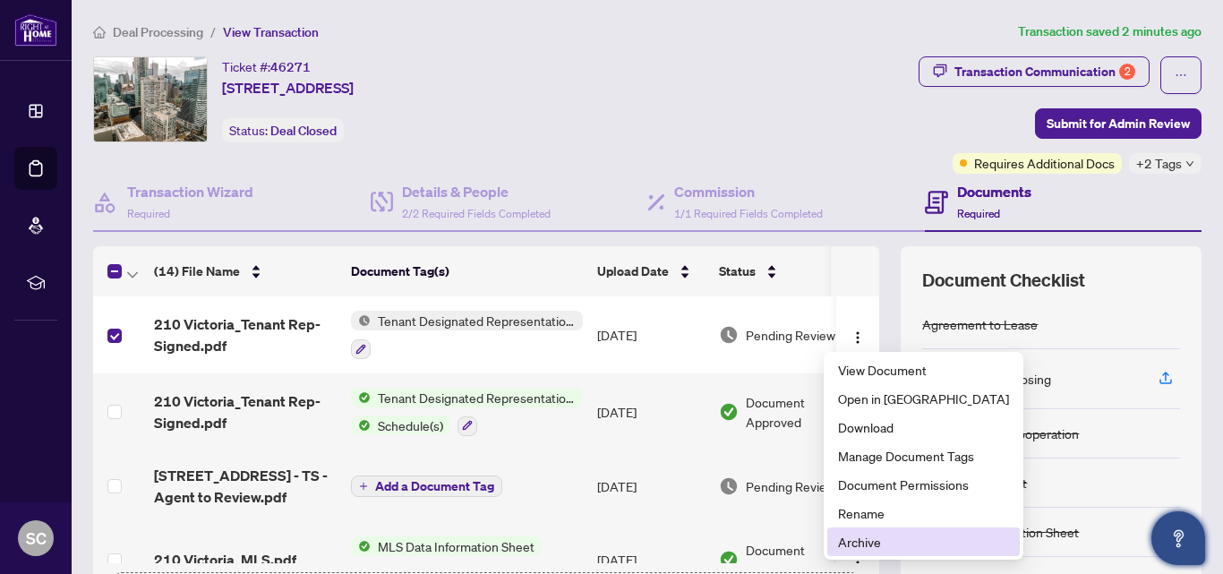
click at [849, 538] on span "Archive" at bounding box center [923, 542] width 171 height 20
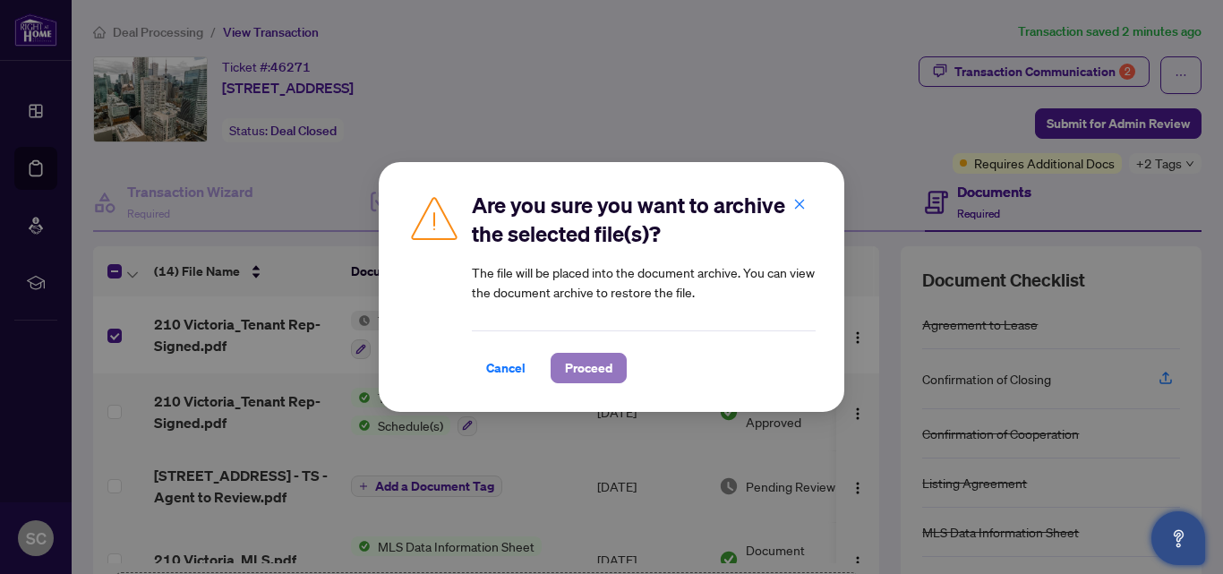
click at [580, 369] on span "Proceed" at bounding box center [588, 368] width 47 height 29
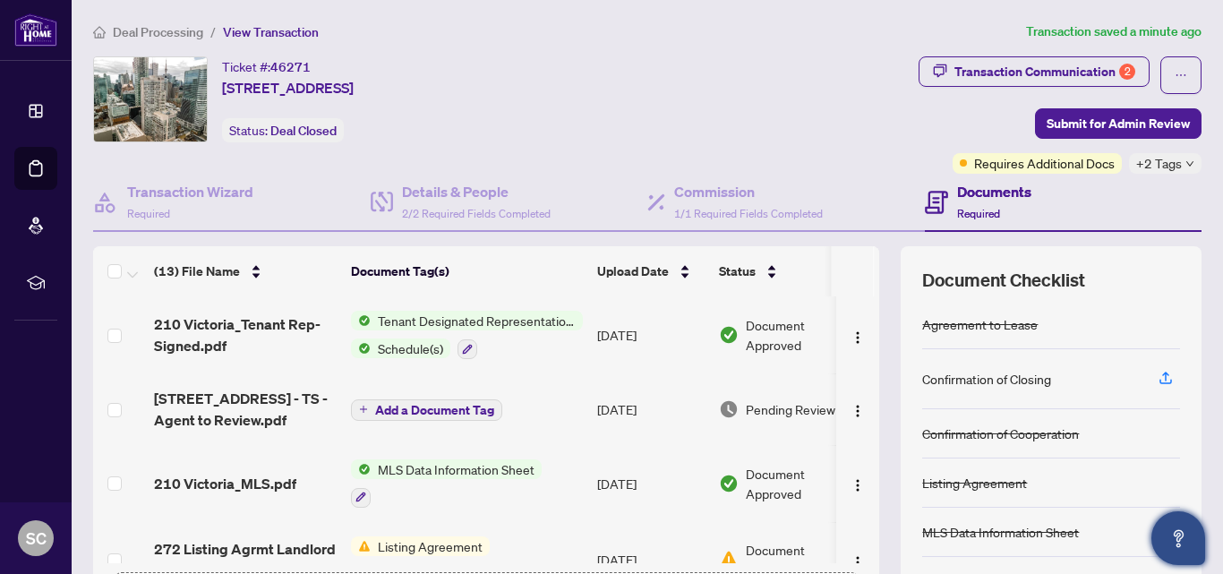
click at [968, 201] on div "Documents Required" at bounding box center [994, 202] width 74 height 42
click at [1020, 71] on div "Transaction Communication 2" at bounding box center [1044, 71] width 181 height 29
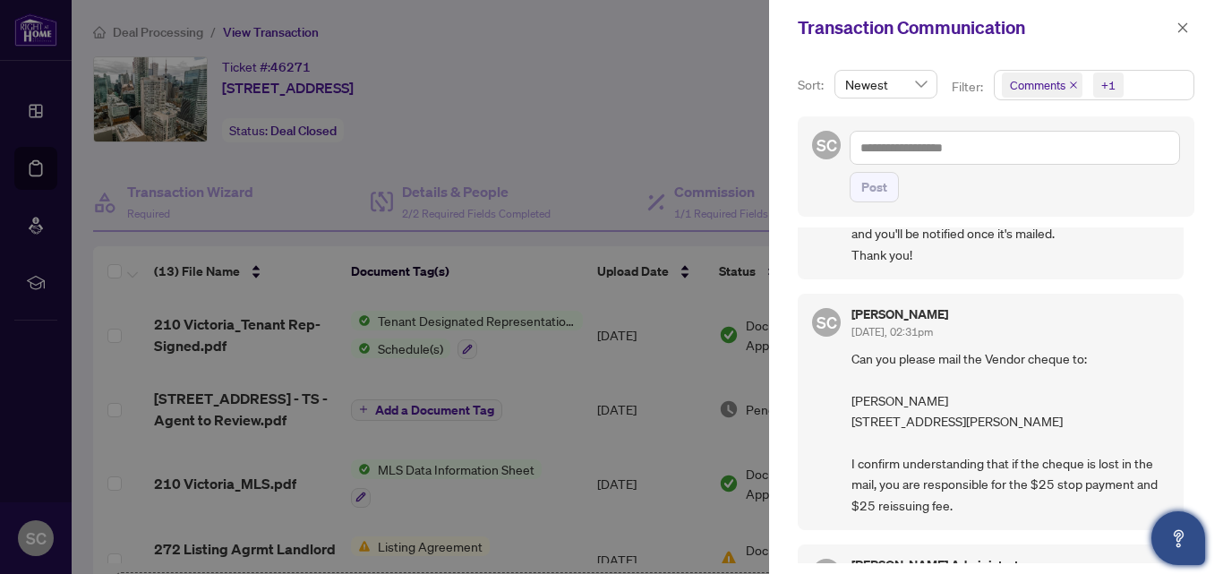
scroll to position [119, 0]
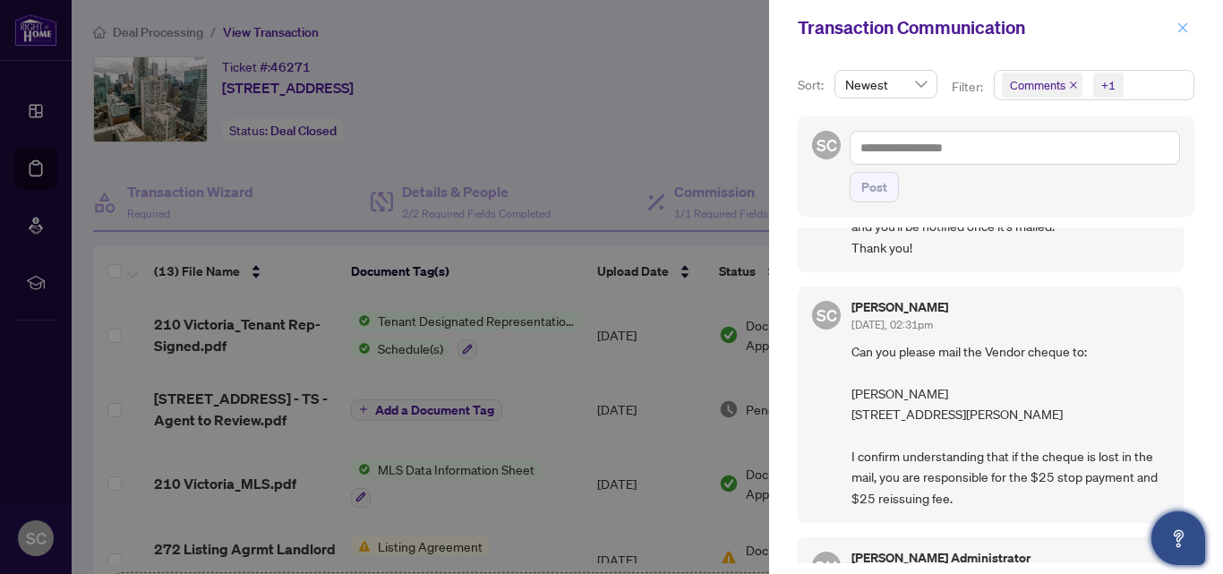
click at [1181, 31] on icon "close" at bounding box center [1182, 27] width 13 height 13
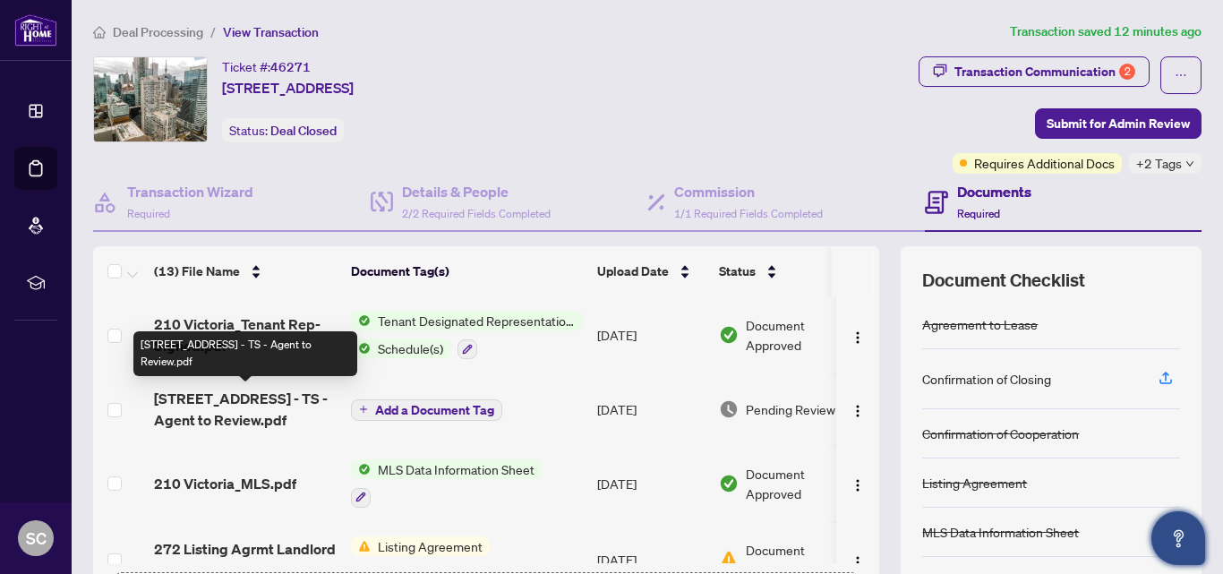
click at [235, 414] on span "[STREET_ADDRESS] - TS - Agent to Review.pdf" at bounding box center [245, 409] width 183 height 43
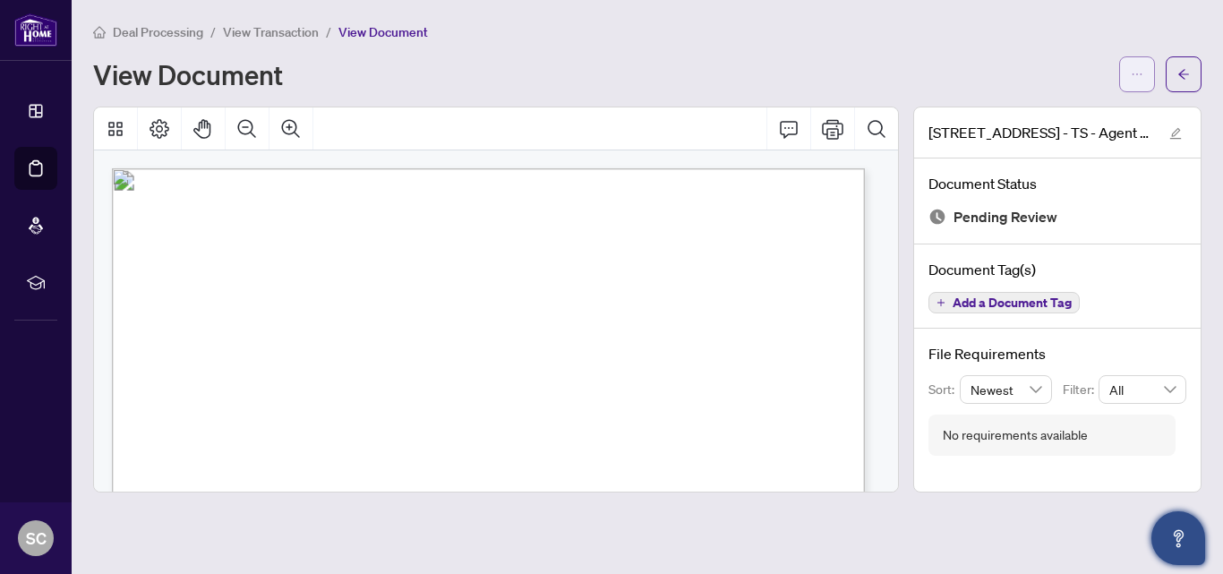
click at [1139, 81] on span "button" at bounding box center [1137, 74] width 13 height 29
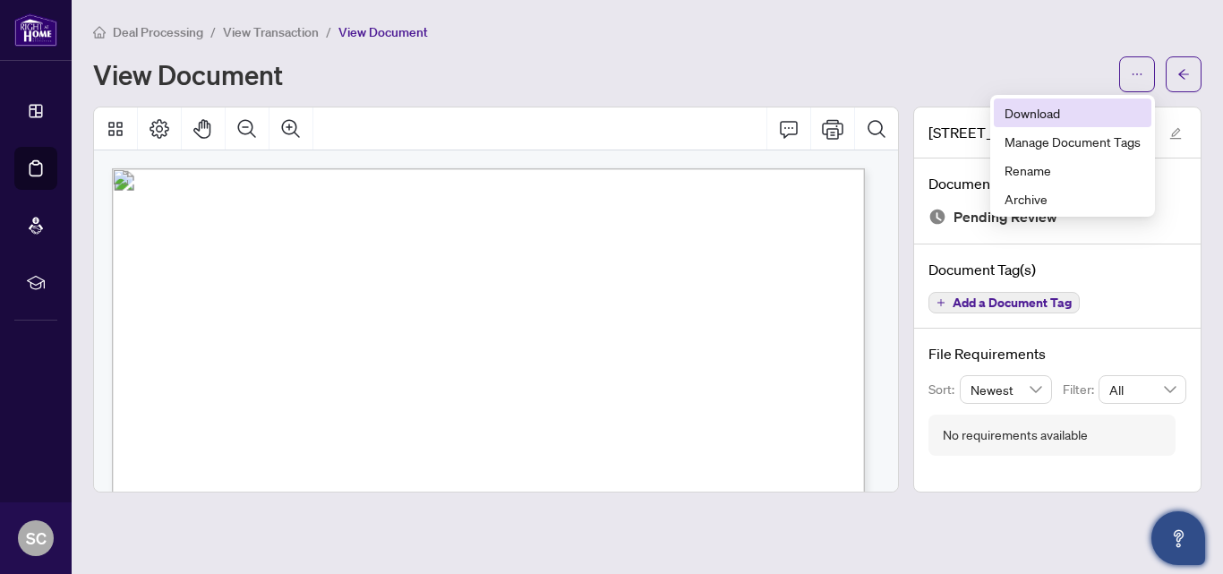
click at [1062, 114] on span "Download" at bounding box center [1072, 113] width 136 height 20
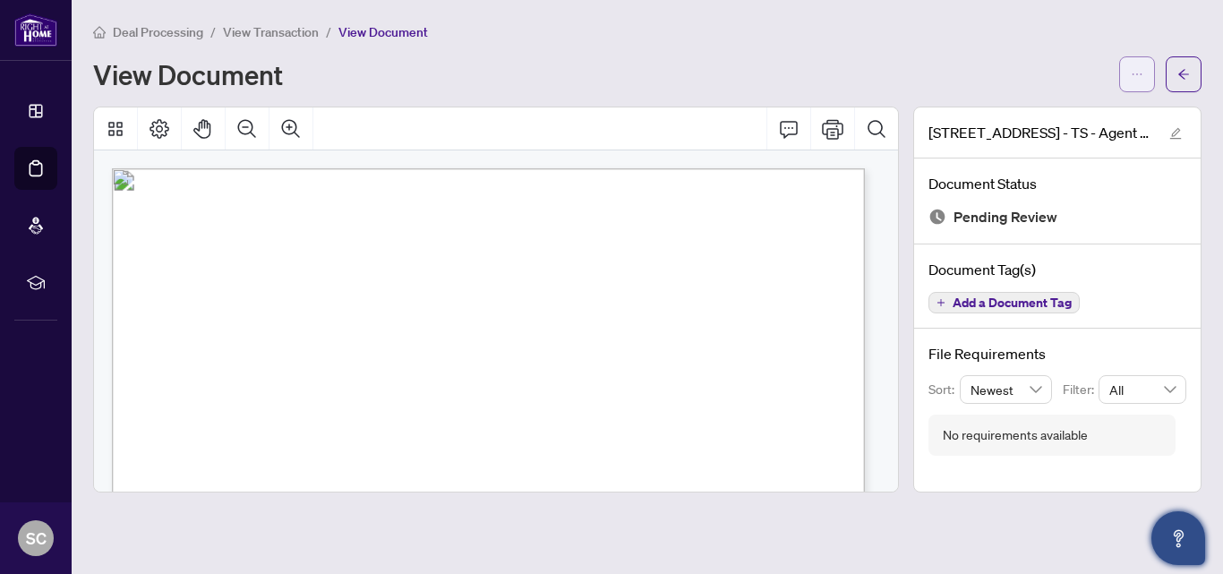
click at [1136, 73] on icon "ellipsis" at bounding box center [1137, 74] width 13 height 13
click at [960, 51] on div "Deal Processing / View Transaction / View Document View Document" at bounding box center [647, 56] width 1108 height 71
click at [1180, 81] on span "button" at bounding box center [1183, 74] width 13 height 29
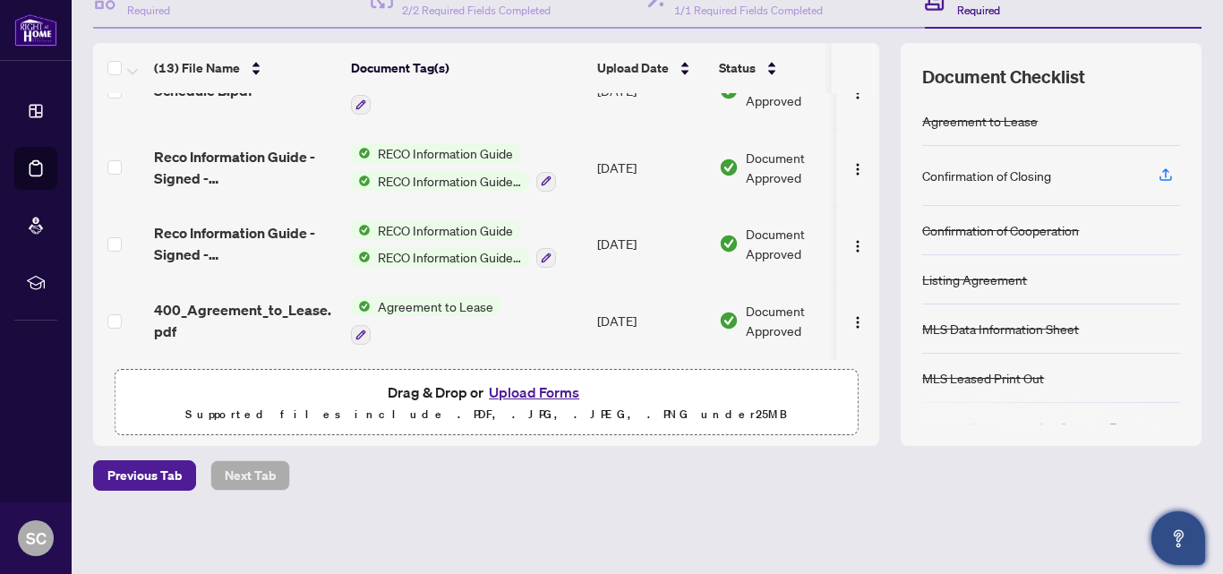
scroll to position [203, 0]
click at [510, 386] on button "Upload Forms" at bounding box center [533, 391] width 101 height 23
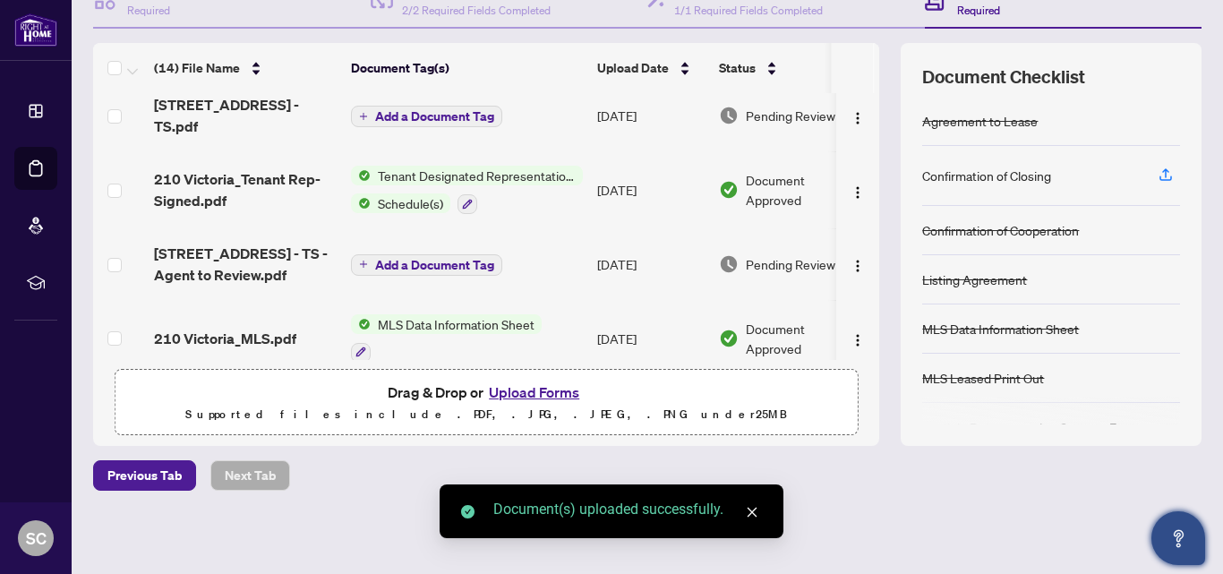
scroll to position [0, 0]
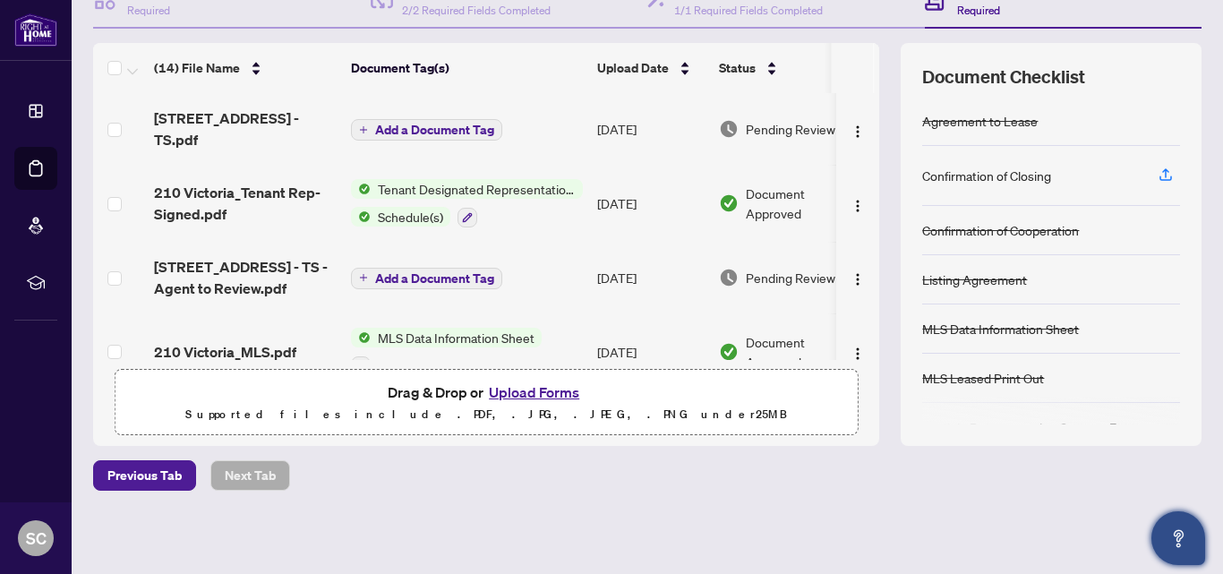
click at [378, 124] on span "Add a Document Tag" at bounding box center [434, 130] width 119 height 13
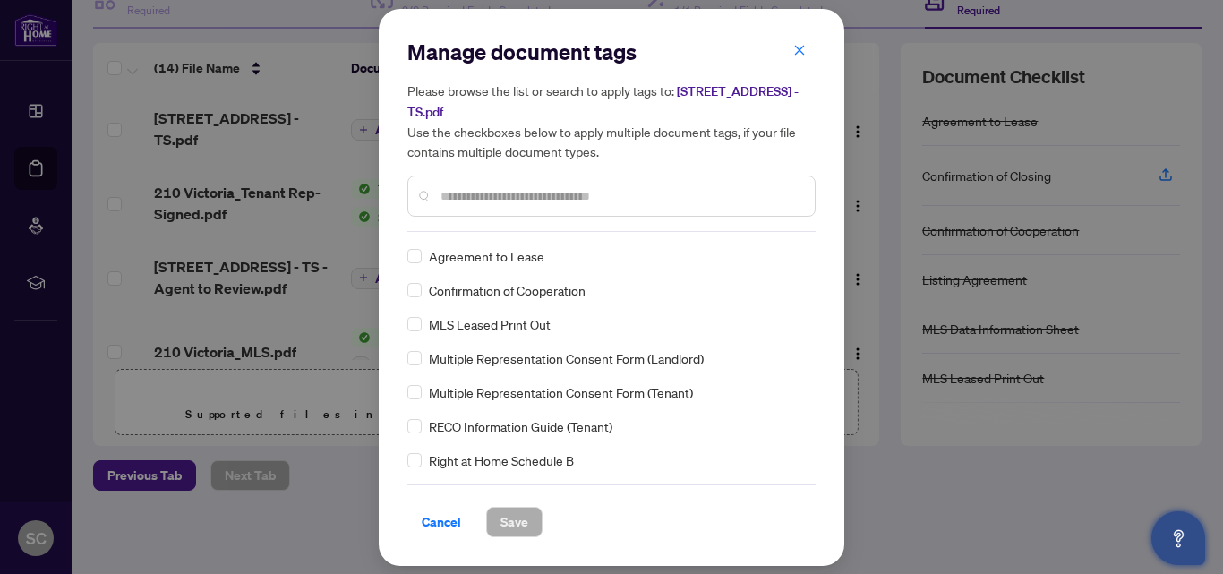
click at [523, 199] on input "text" at bounding box center [620, 196] width 360 height 20
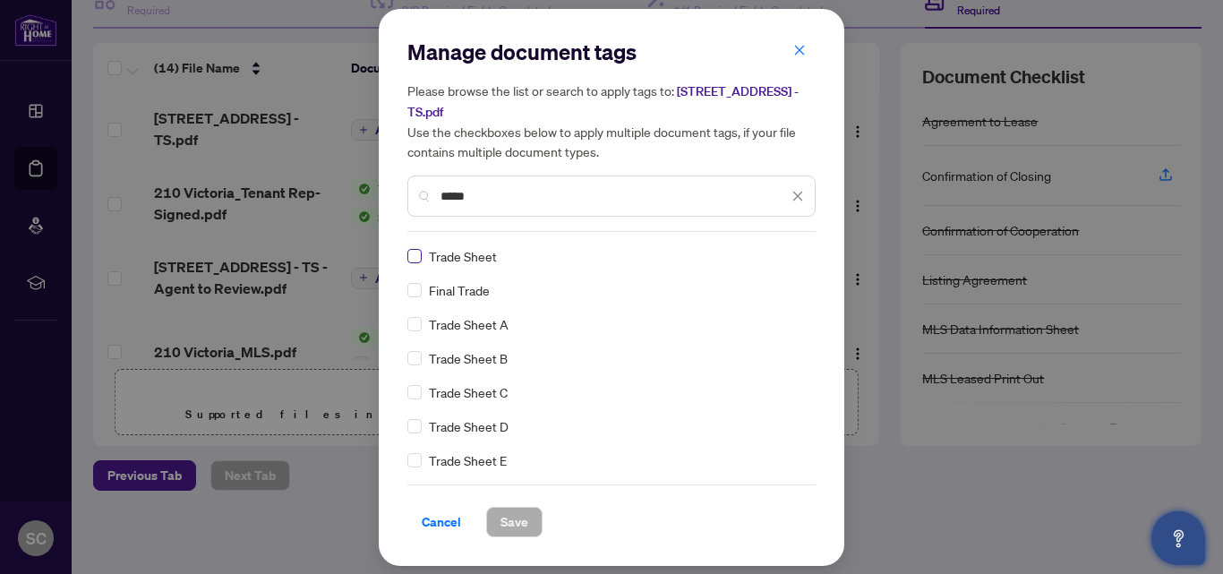
type input "*****"
click at [509, 518] on span "Save" at bounding box center [514, 522] width 28 height 29
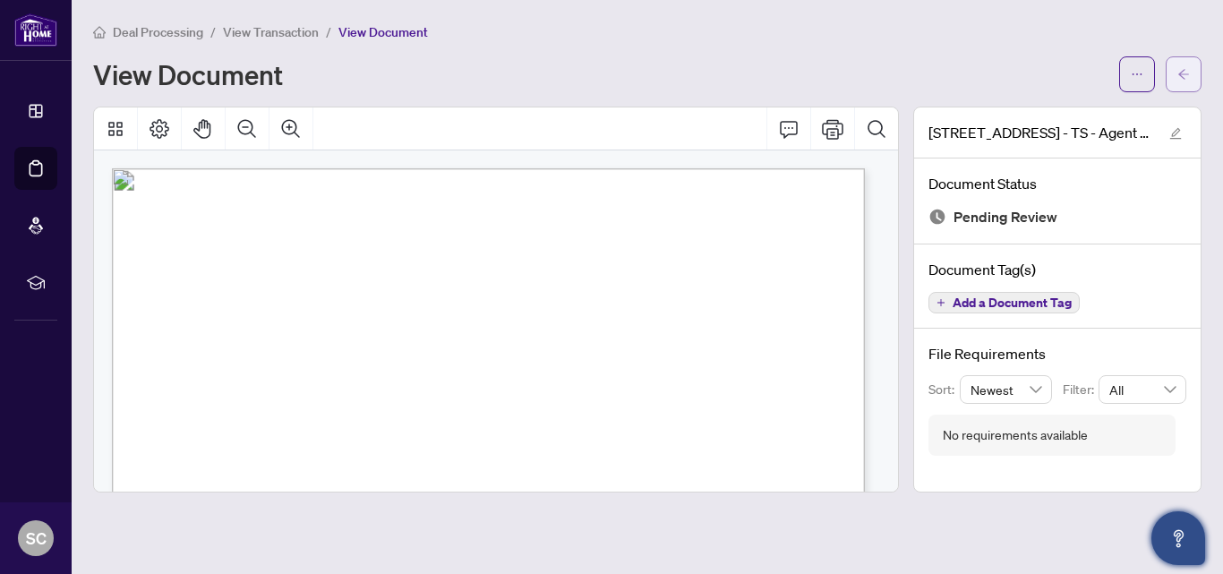
click at [1187, 73] on icon "arrow-left" at bounding box center [1183, 74] width 13 height 13
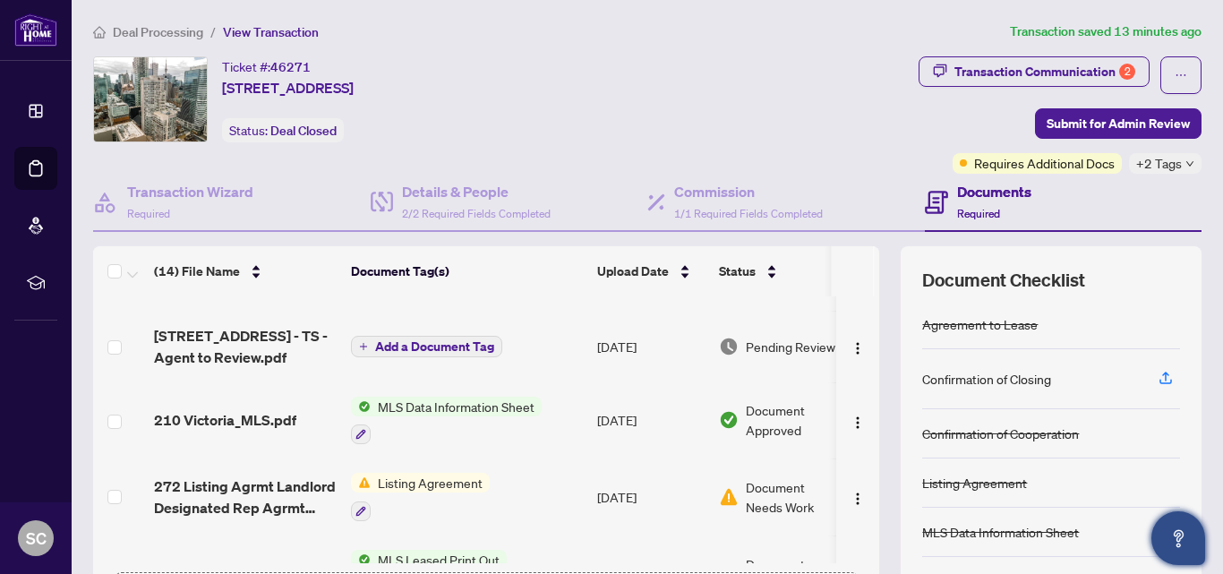
scroll to position [141, 0]
click at [998, 73] on div "Transaction Communication 2" at bounding box center [1044, 71] width 181 height 29
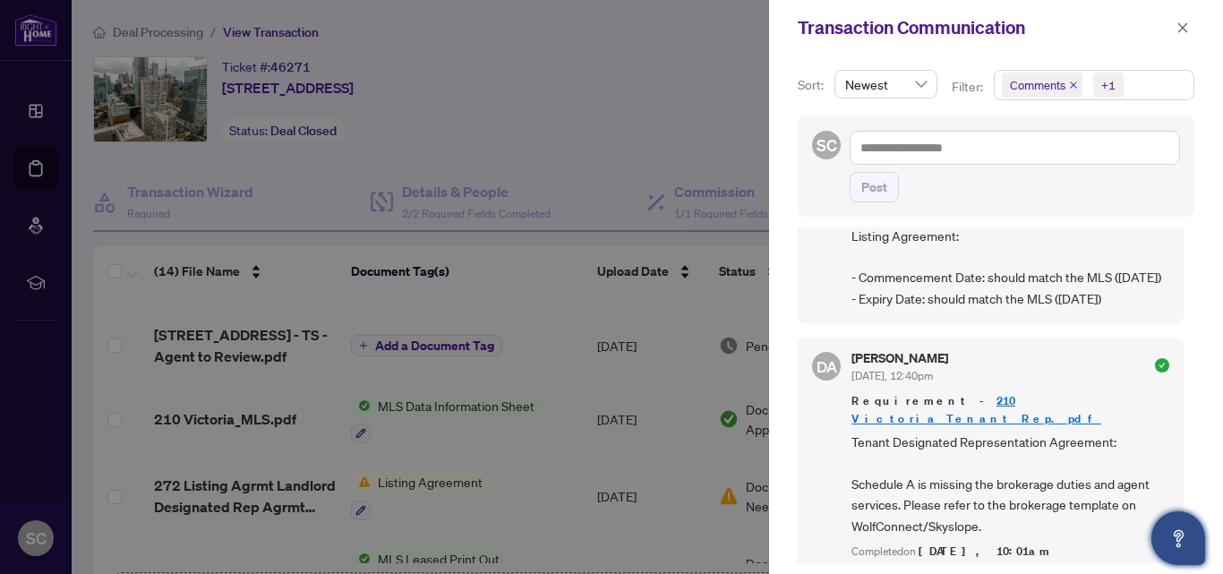
scroll to position [1983, 0]
